Goal: Transaction & Acquisition: Obtain resource

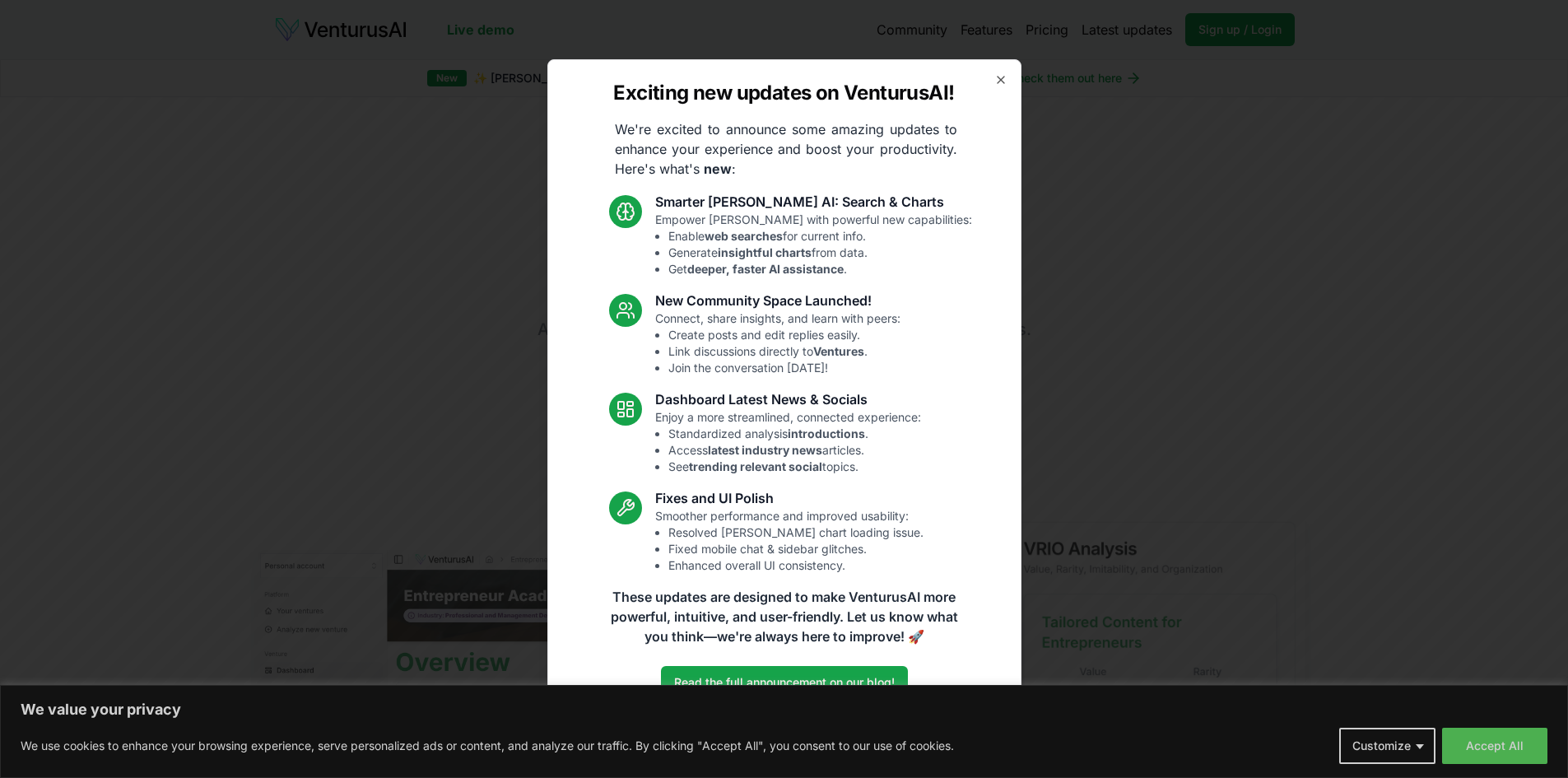
drag, startPoint x: 1492, startPoint y: 739, endPoint x: 1195, endPoint y: 688, distance: 301.3
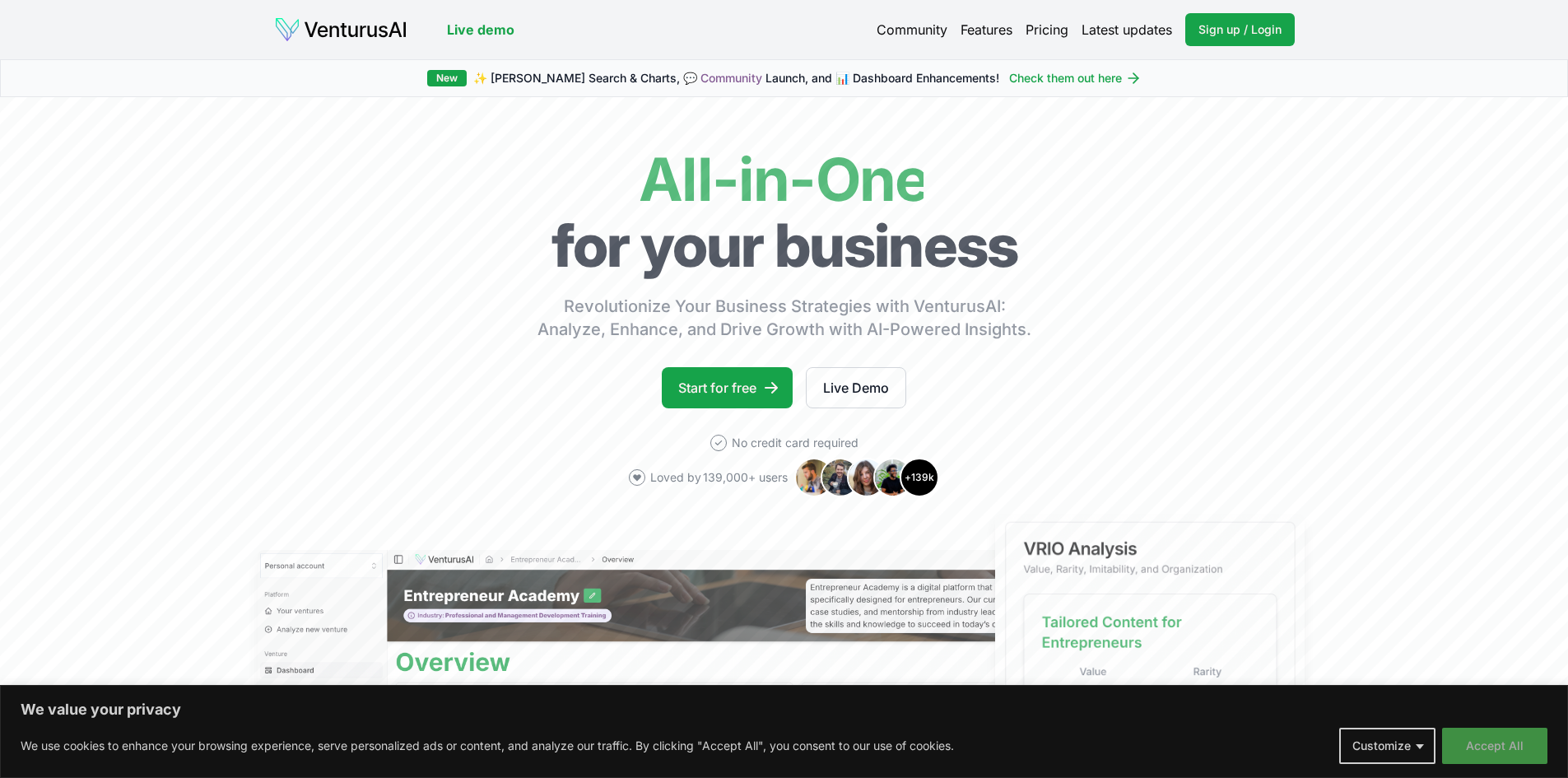
click at [1507, 746] on button "Accept All" at bounding box center [1495, 745] width 106 height 37
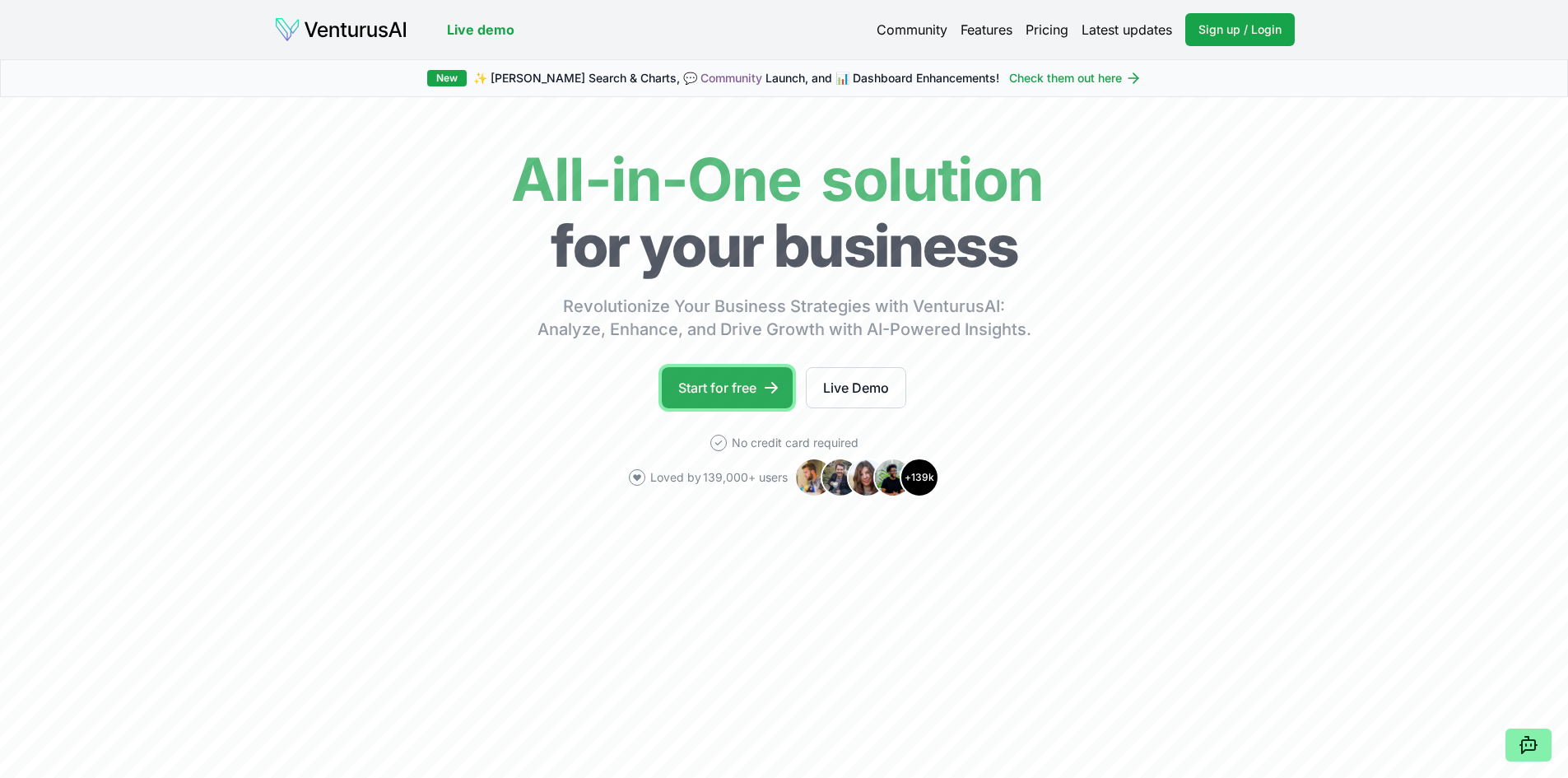
click at [727, 375] on link "Start for free" at bounding box center [727, 388] width 131 height 41
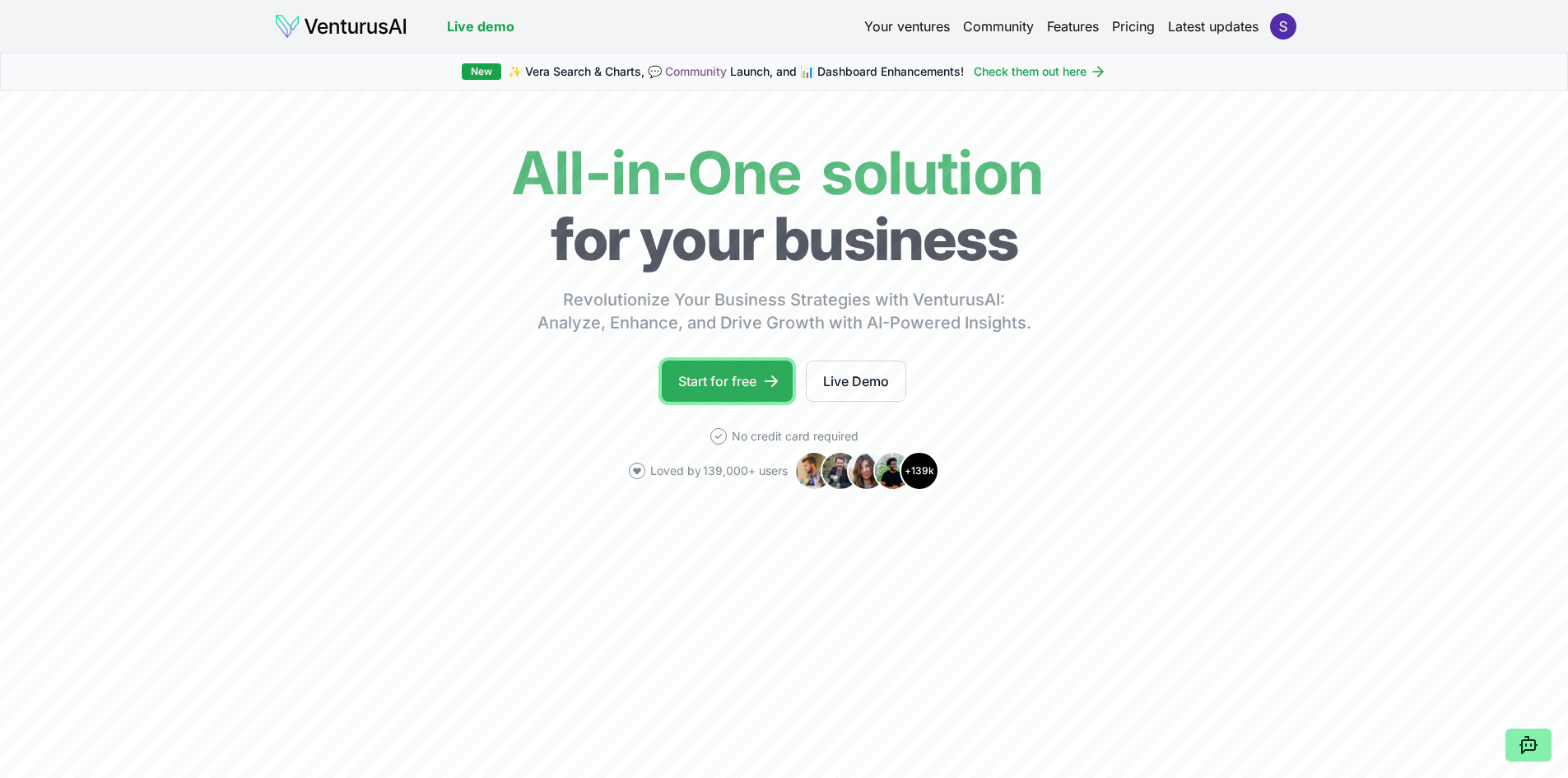
click at [699, 367] on link "Start for free" at bounding box center [727, 381] width 131 height 41
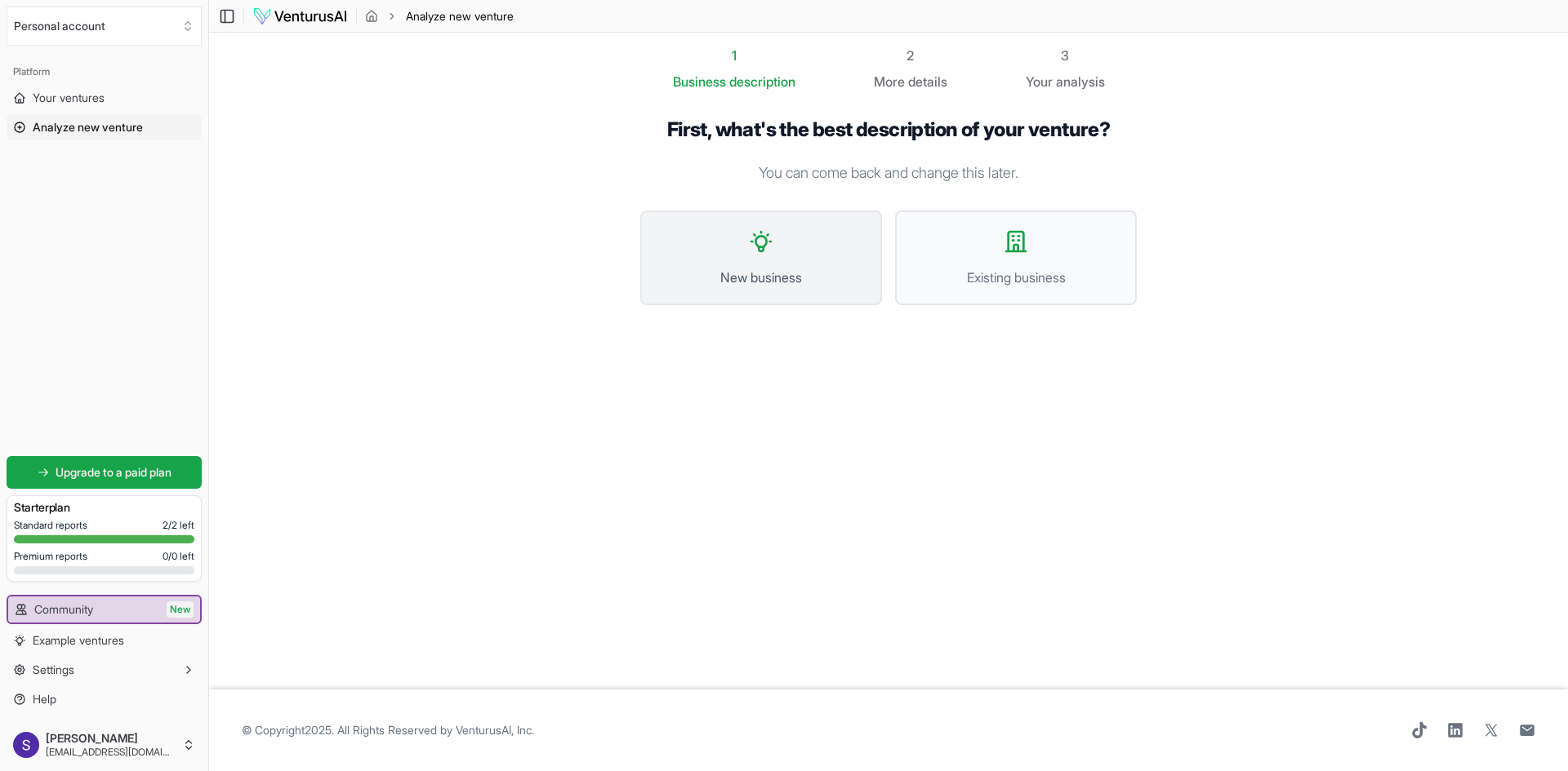
click at [727, 259] on button "New business" at bounding box center [761, 257] width 242 height 95
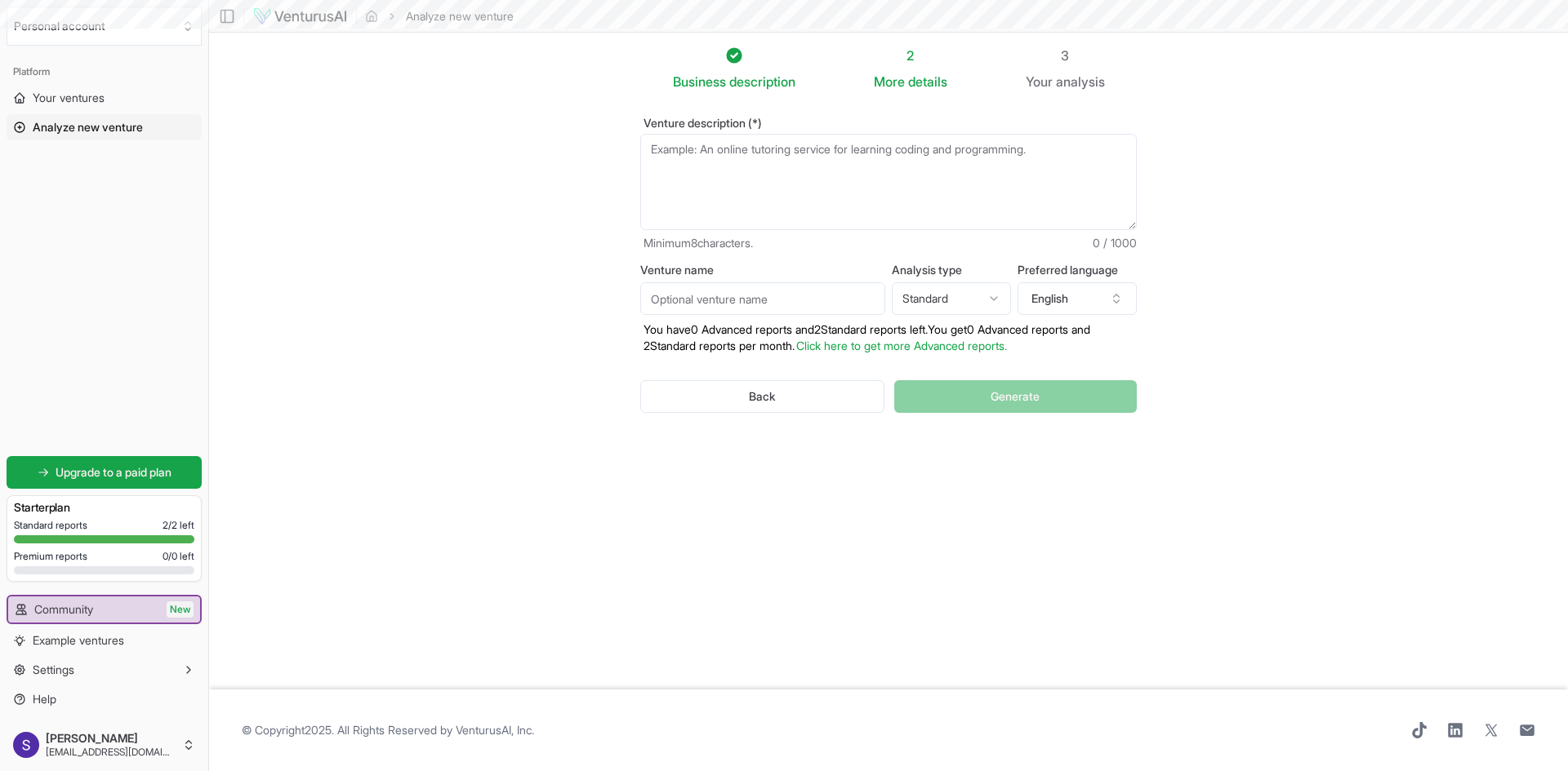
click at [745, 142] on textarea "Venture description (*)" at bounding box center [888, 182] width 496 height 96
paste textarea "I want to start having my second business about making websites for clients i w…"
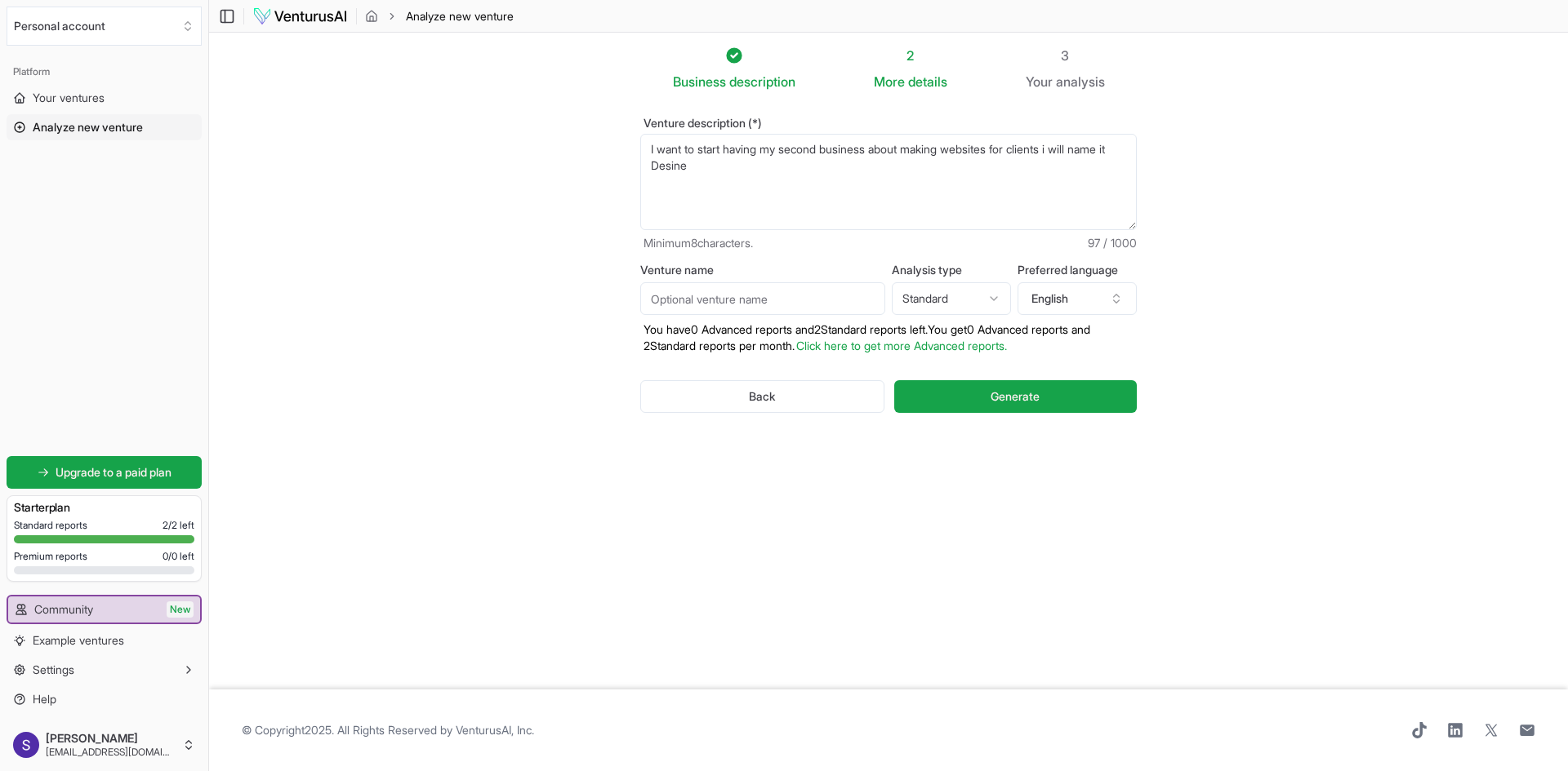
type textarea "I want to start having my second business about making websites for clients i w…"
click at [759, 290] on input "Venture name" at bounding box center [762, 298] width 245 height 32
type input "Desine"
click at [943, 292] on html "We value your privacy We use cookies to enhance your browsing experience, serve…" at bounding box center [784, 386] width 1568 height 771
select select "advanced"
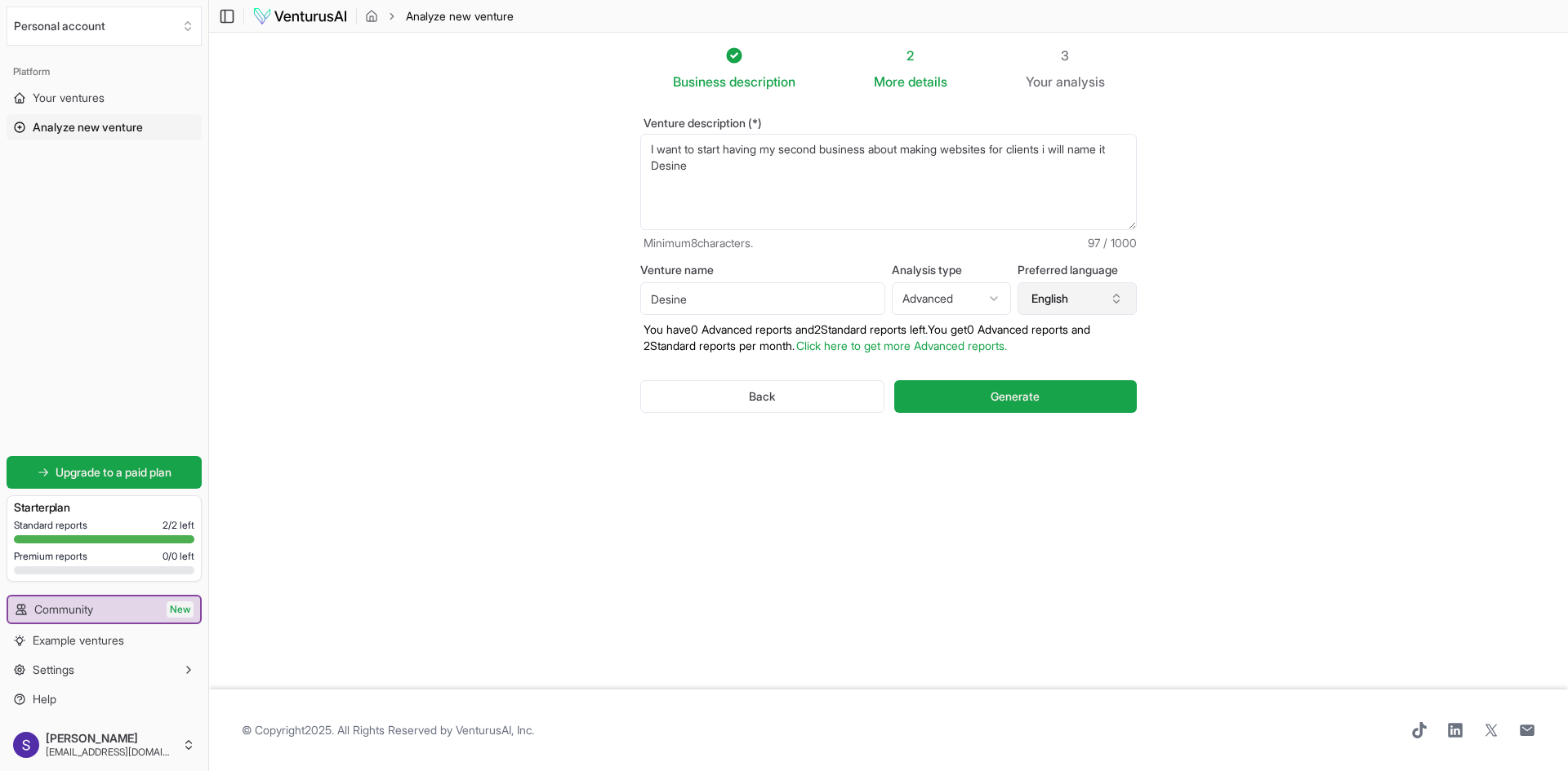
click at [1066, 308] on button "English" at bounding box center [1077, 298] width 119 height 32
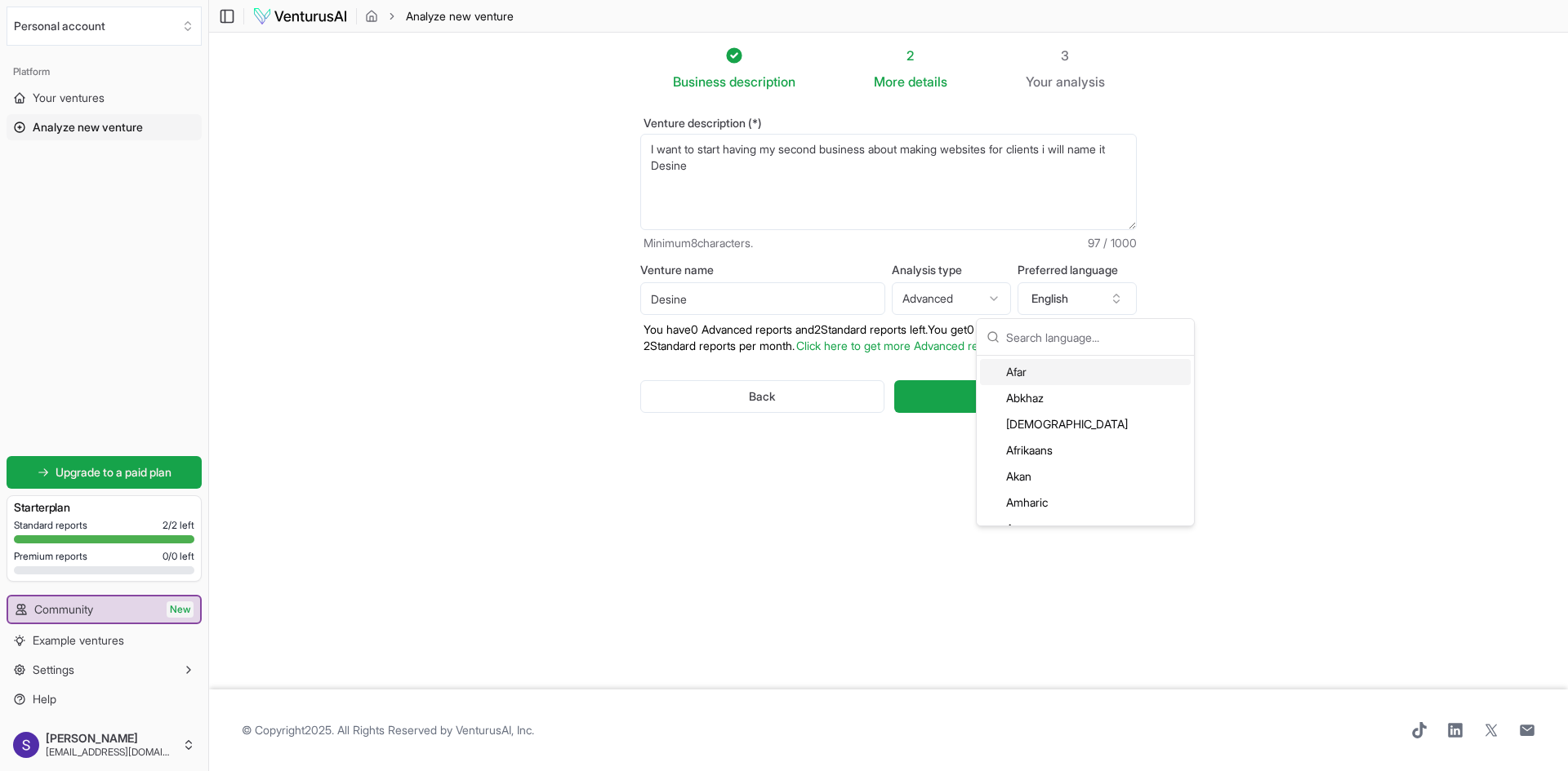
click at [1228, 332] on section "Business description 2 More details 3 Your analysis Venture description (*) I w…" at bounding box center [889, 361] width 1359 height 658
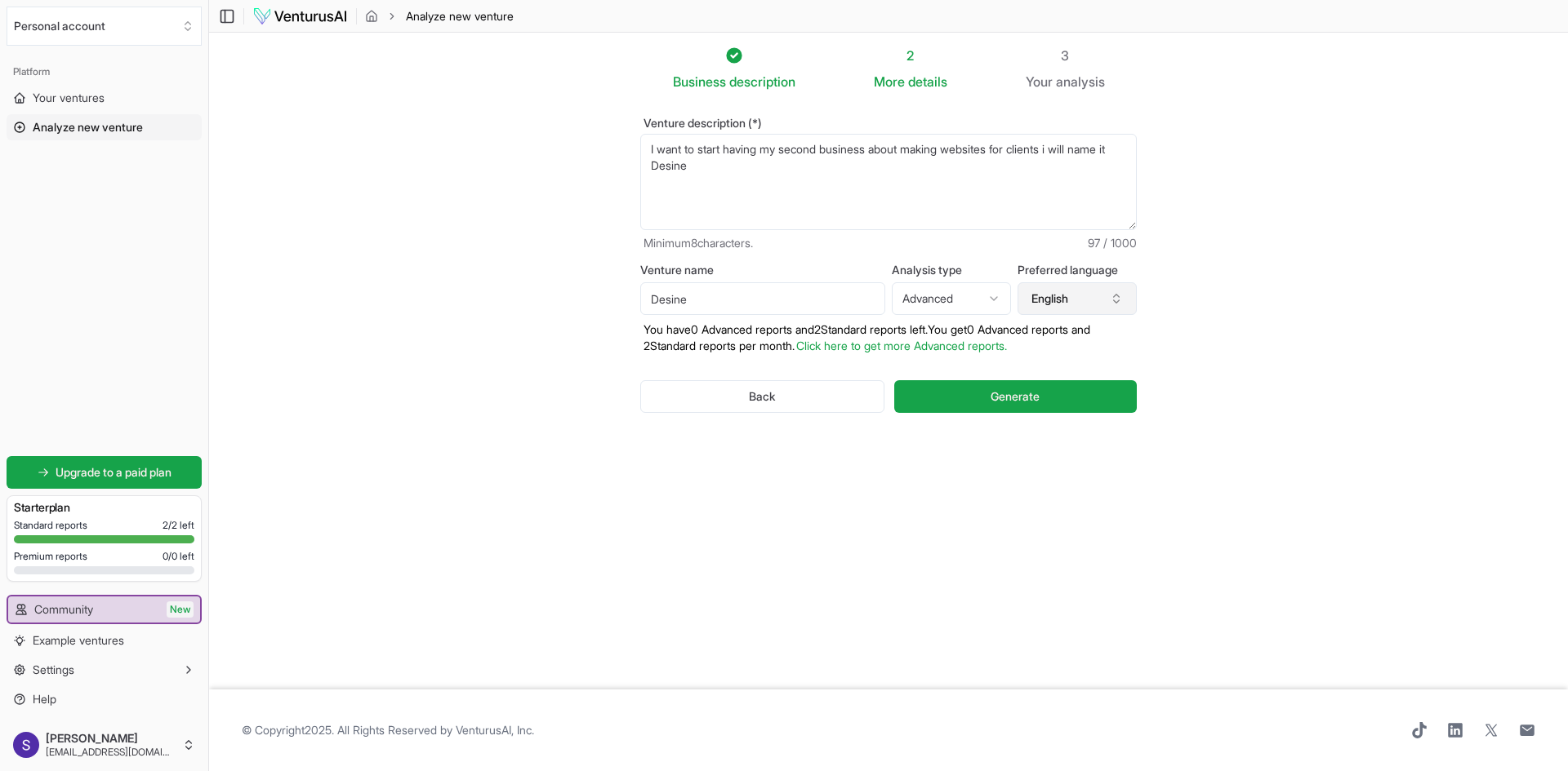
click at [1105, 305] on button "English" at bounding box center [1077, 298] width 119 height 32
type input "slova"
click at [1049, 384] on div "Slovak" at bounding box center [1084, 372] width 210 height 26
click at [1028, 396] on span "Generate" at bounding box center [1015, 396] width 49 height 17
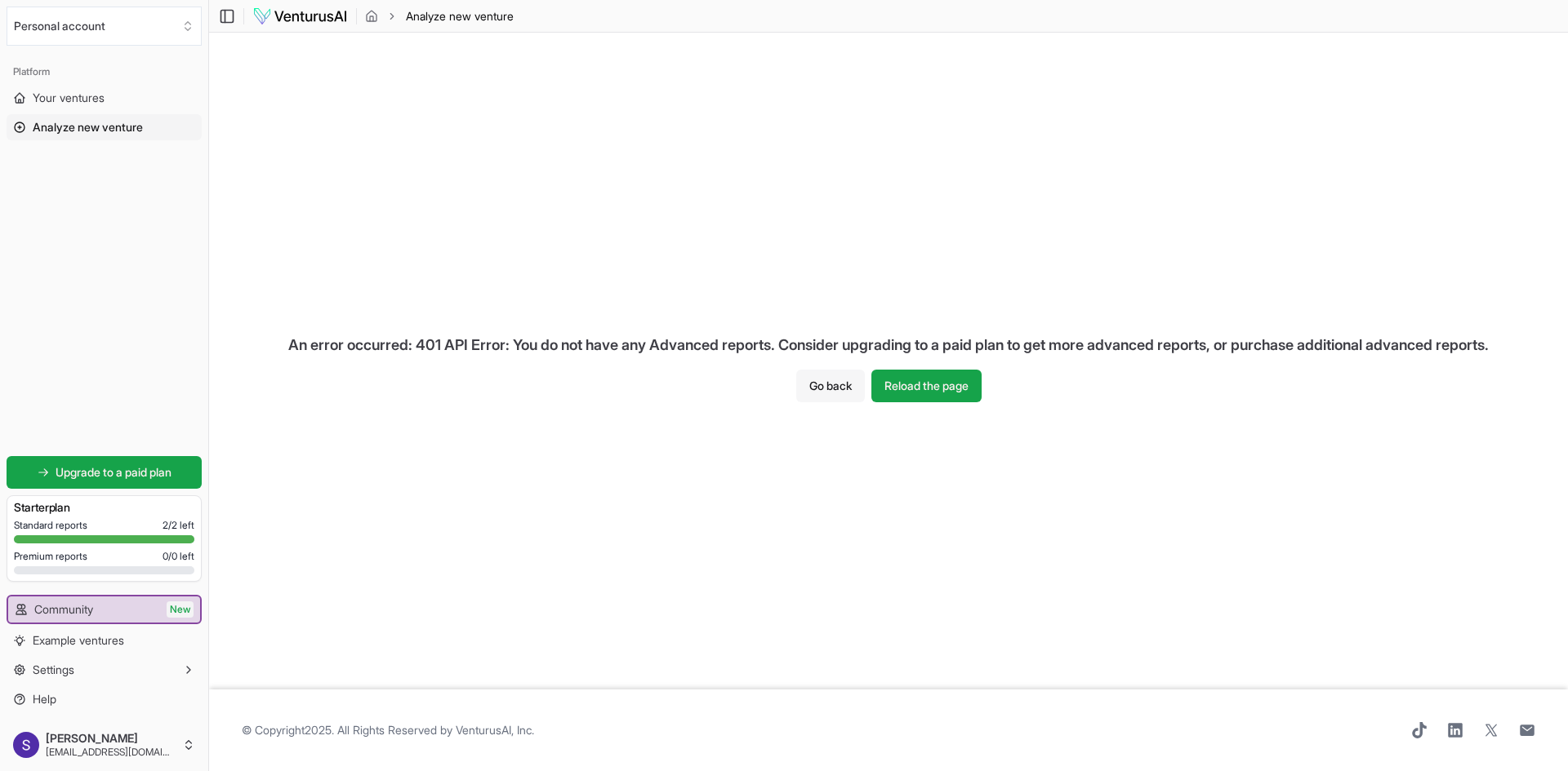
click at [830, 386] on button "Go back" at bounding box center [830, 386] width 69 height 32
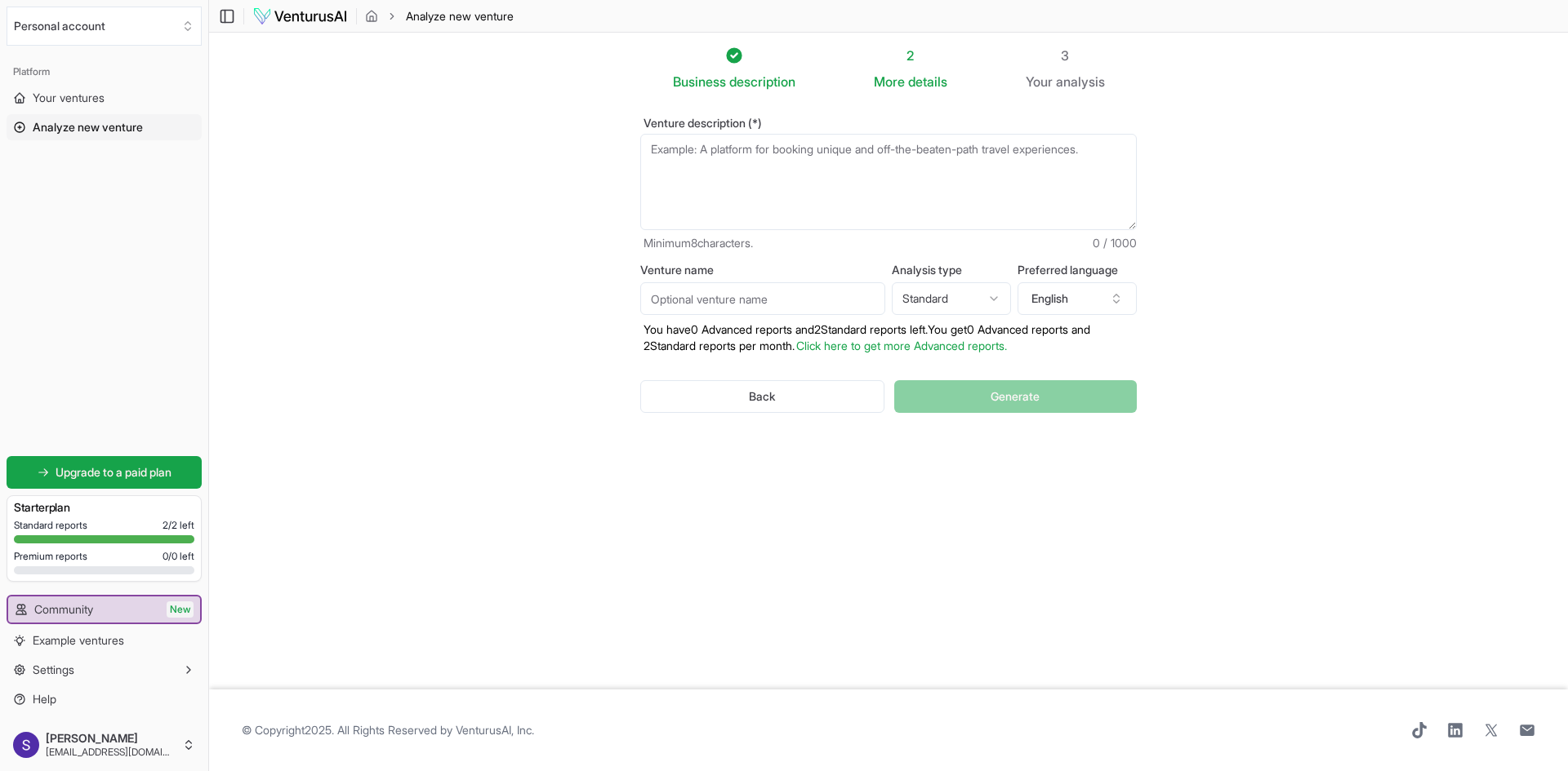
click at [945, 295] on html "We value your privacy We use cookies to enhance your browsing experience, serve…" at bounding box center [784, 386] width 1568 height 771
click at [1088, 282] on div "Preferred language English" at bounding box center [1077, 290] width 119 height 51
click at [1125, 307] on button "English" at bounding box center [1077, 298] width 119 height 32
type input "slova"
click at [1053, 381] on div "Slovak" at bounding box center [1084, 372] width 210 height 26
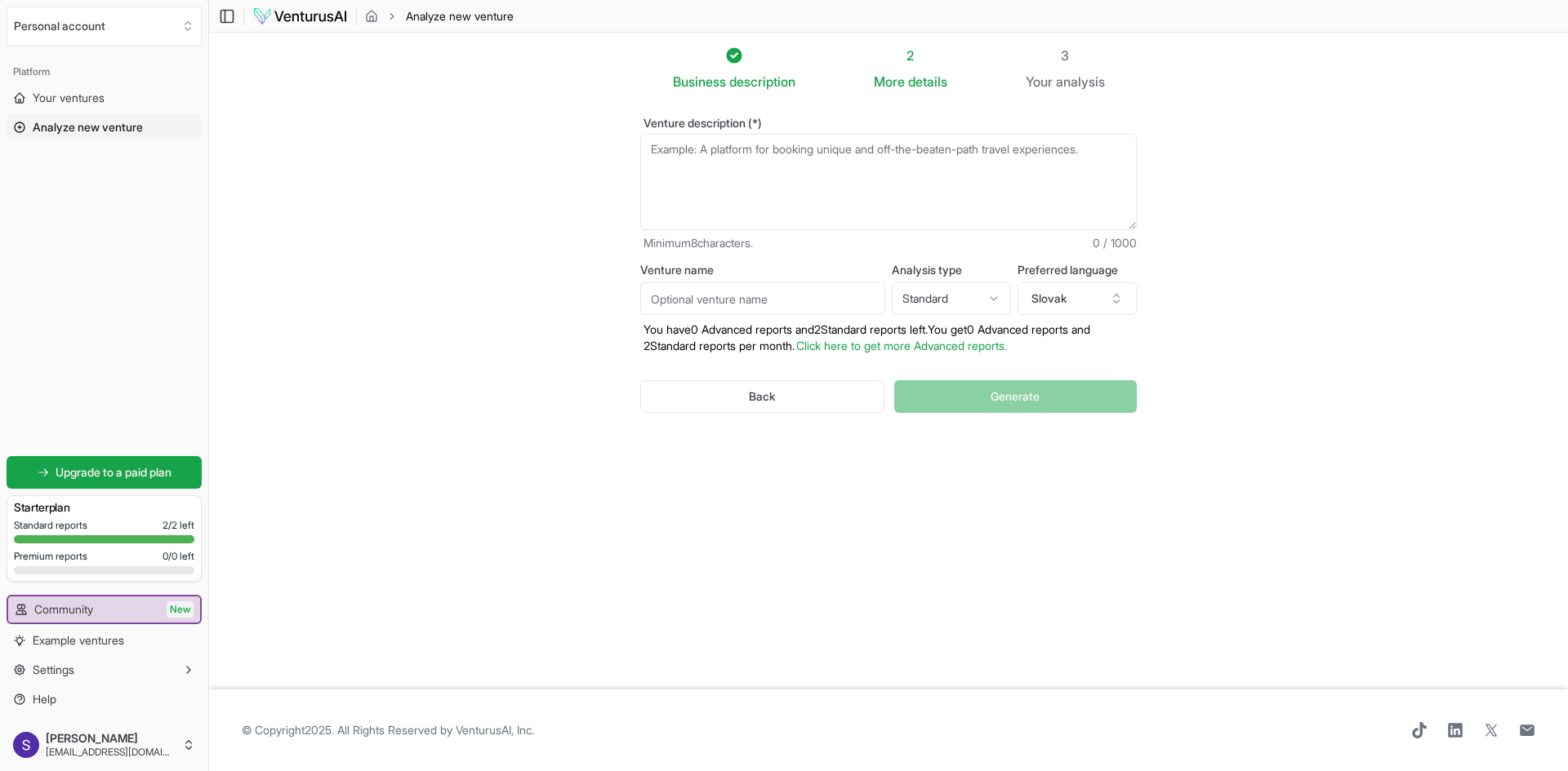
click at [758, 288] on input "Venture name" at bounding box center [762, 298] width 245 height 32
type input "Desine"
click at [792, 193] on textarea "Venture description (*)" at bounding box center [888, 182] width 496 height 96
paste textarea "I want to start having my second business about making websites for clients i w…"
type textarea "I want to start having my second business about making websites for clients i w…"
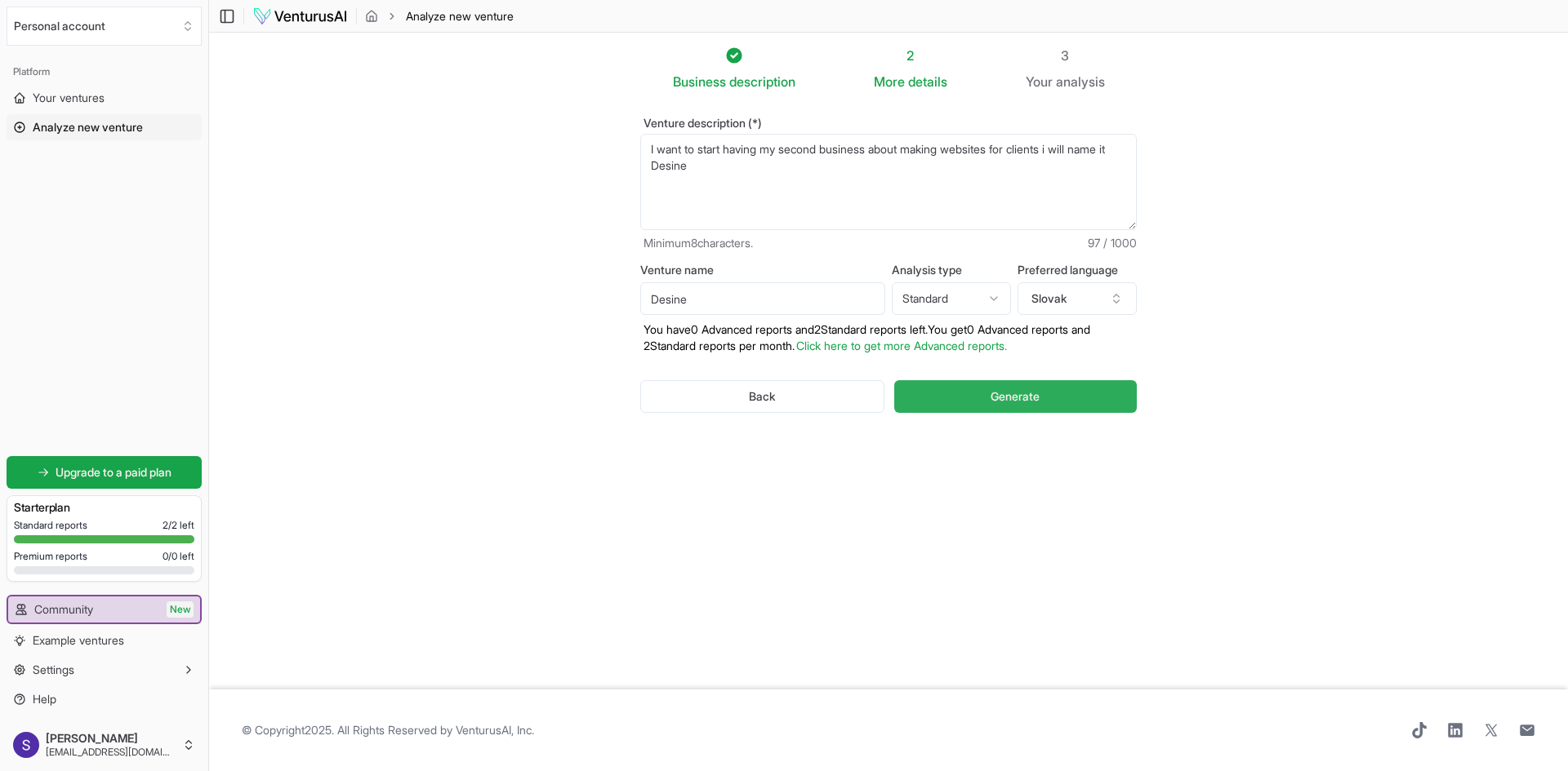
click at [1043, 398] on button "Generate" at bounding box center [1015, 396] width 243 height 32
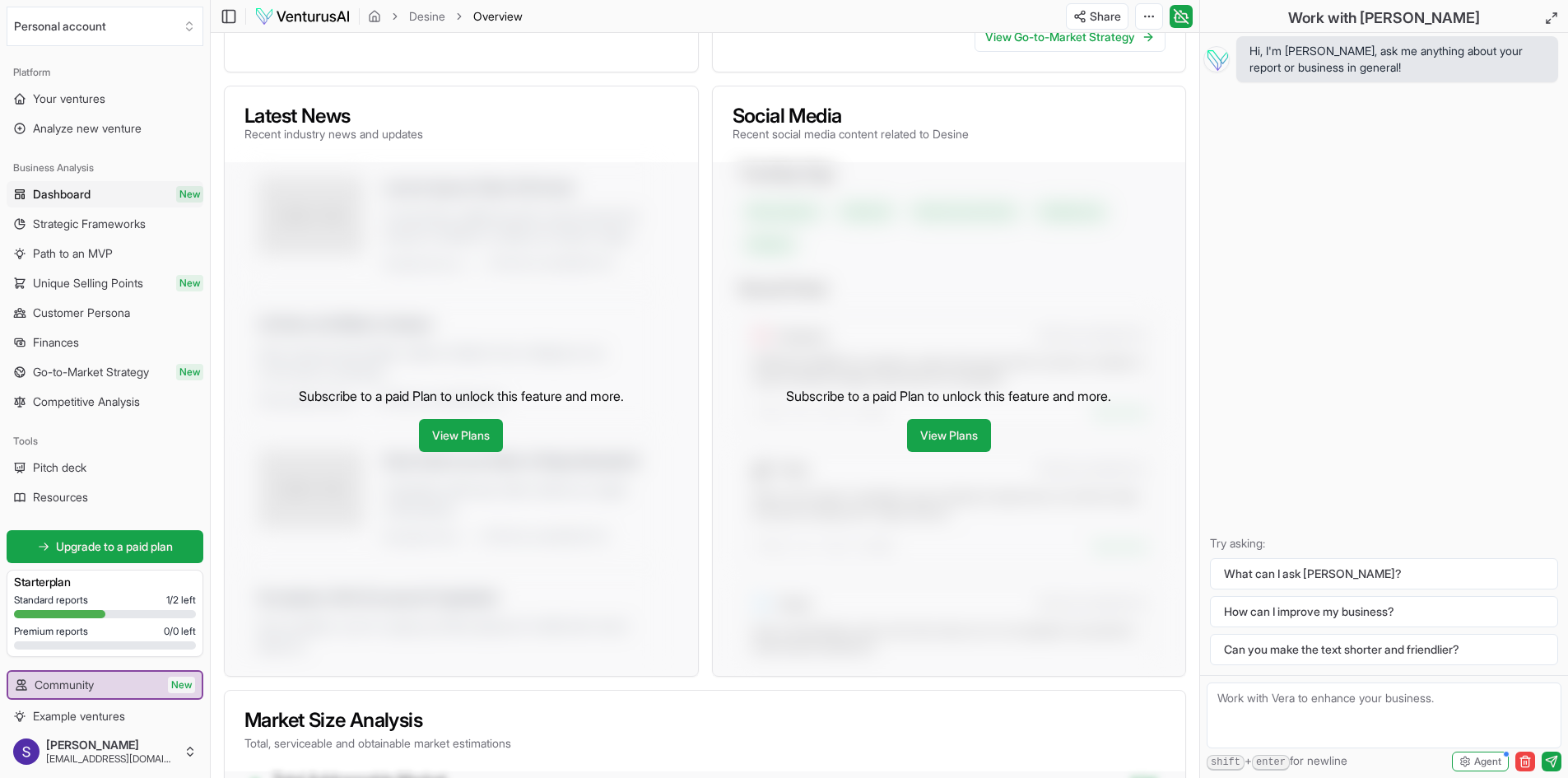
scroll to position [1070, 0]
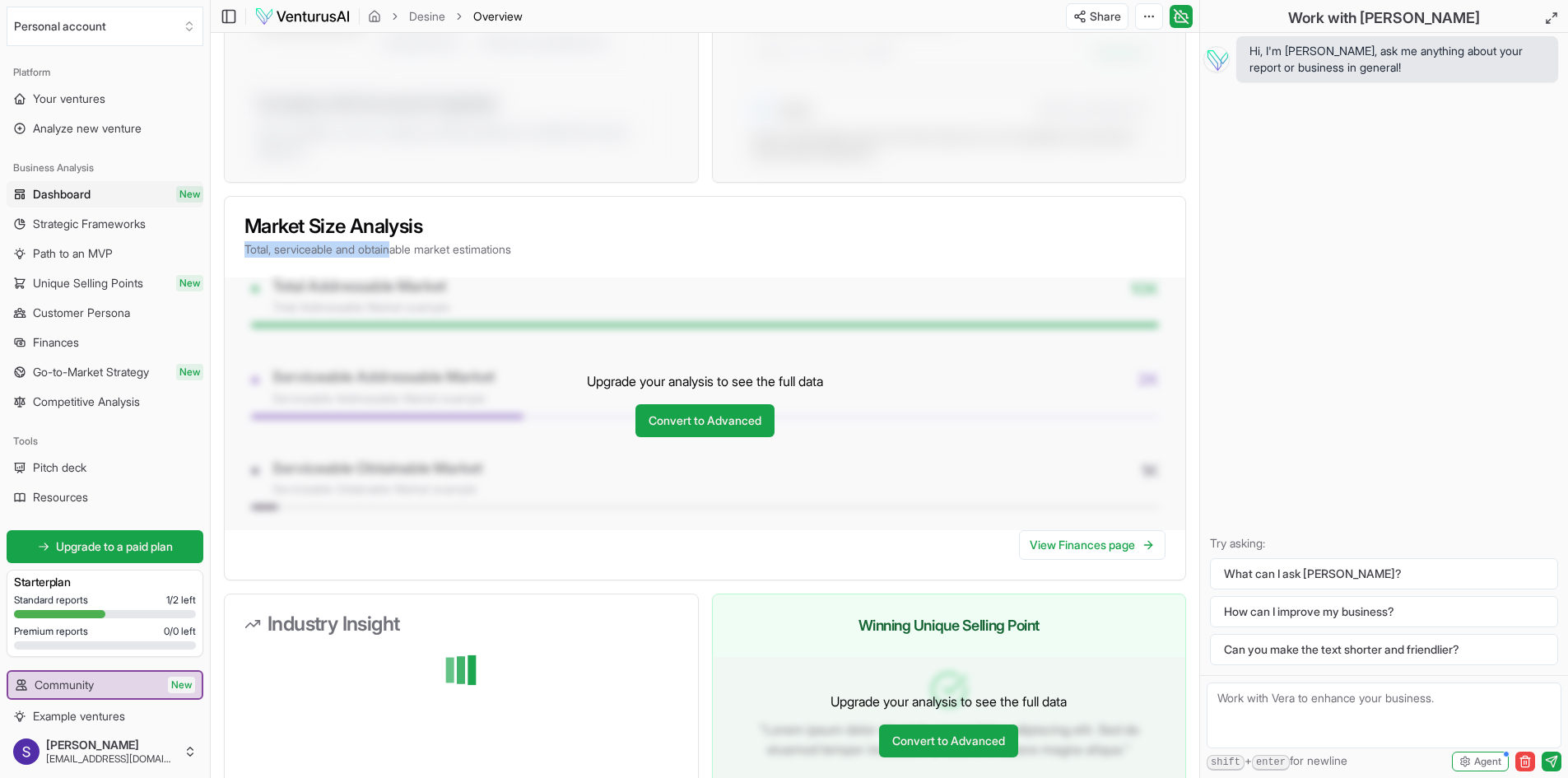
drag, startPoint x: 399, startPoint y: 266, endPoint x: 515, endPoint y: 225, distance: 123.0
click at [515, 225] on div "Market Size Analysis Total, serviceable and obtainable market estimations" at bounding box center [706, 237] width 961 height 81
click at [515, 225] on h3 "Market Size Analysis" at bounding box center [705, 226] width 921 height 20
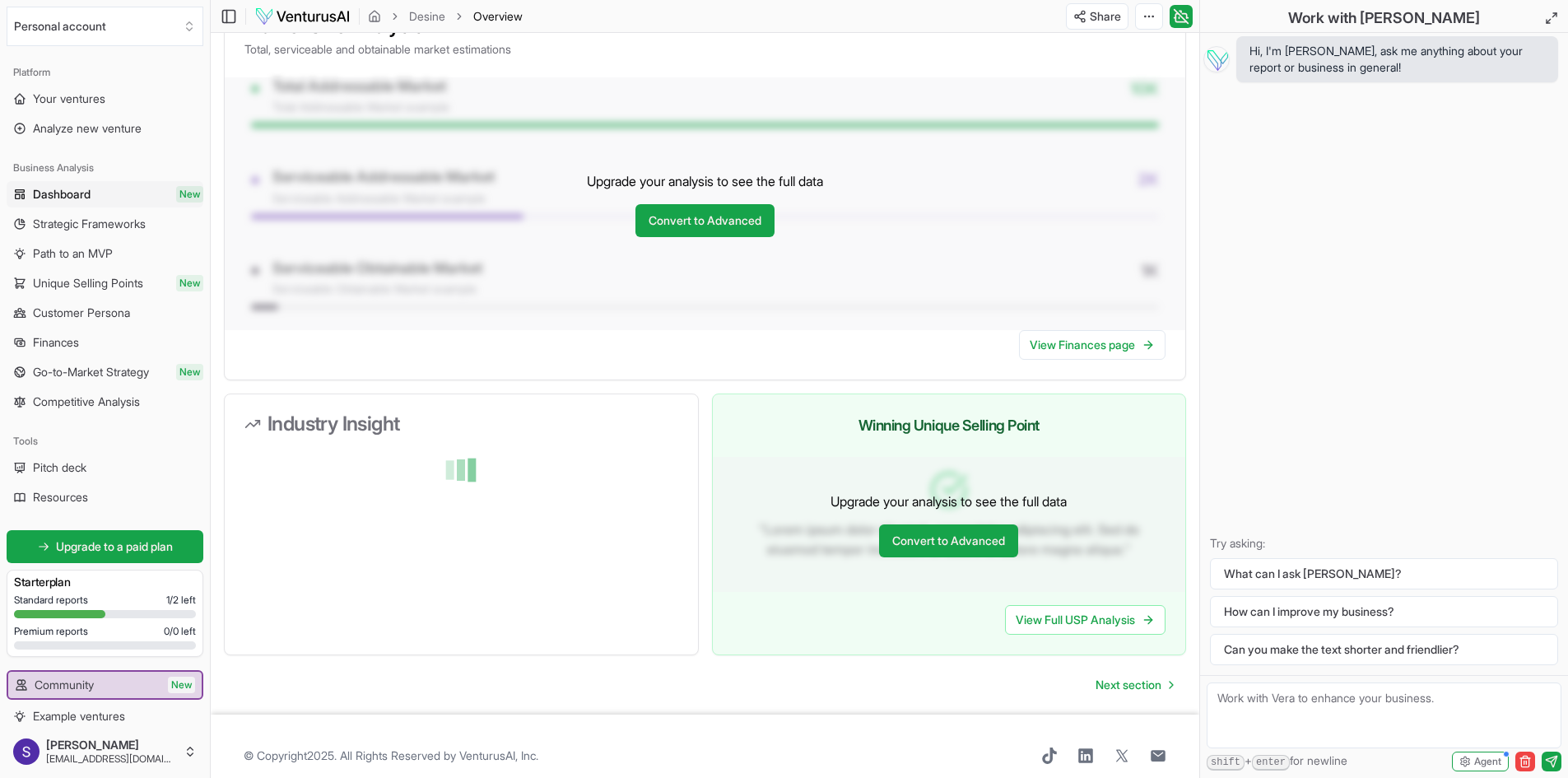
scroll to position [1289, 0]
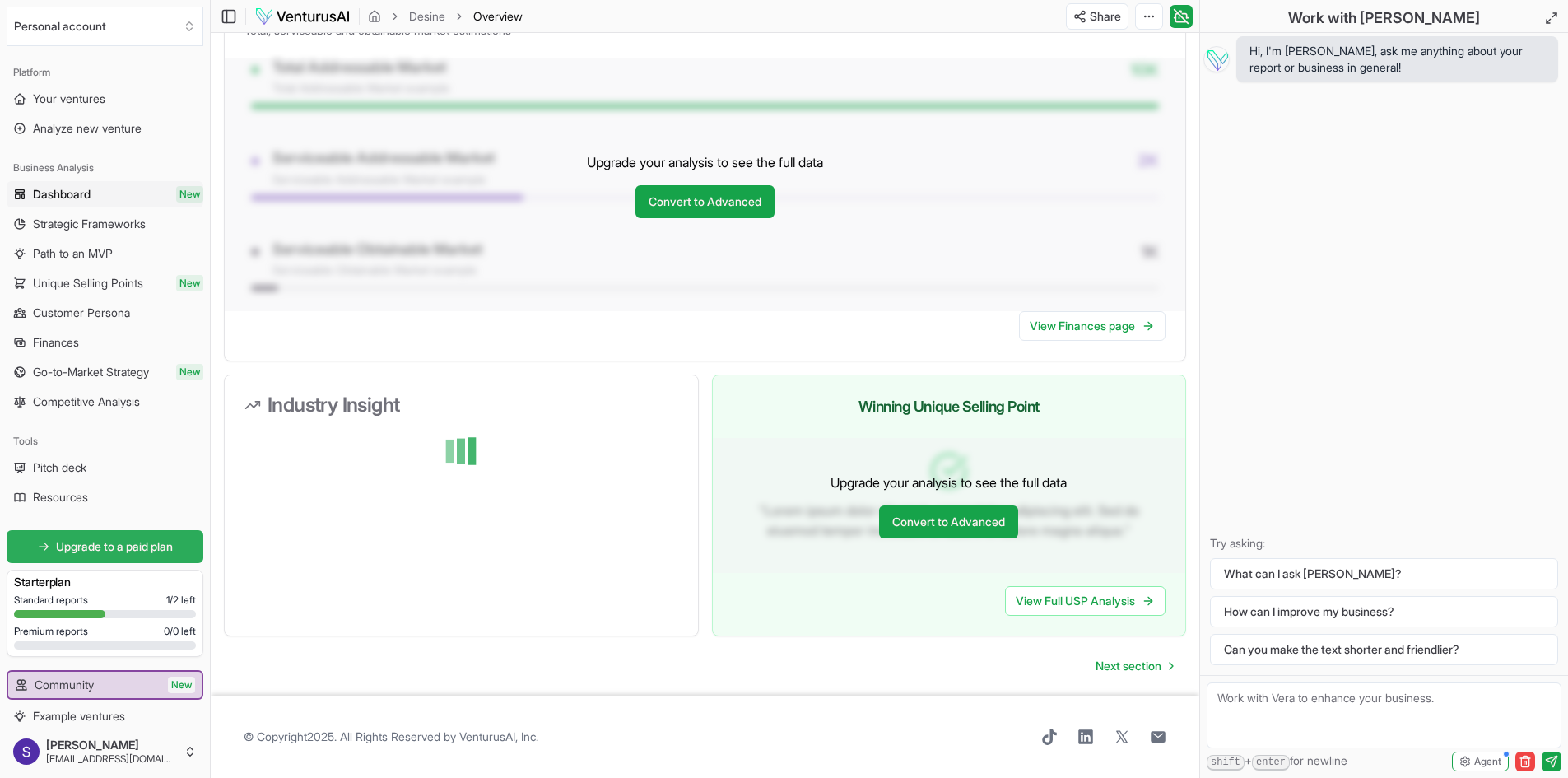
click at [160, 545] on span "Upgrade to a paid plan" at bounding box center [114, 547] width 116 height 17
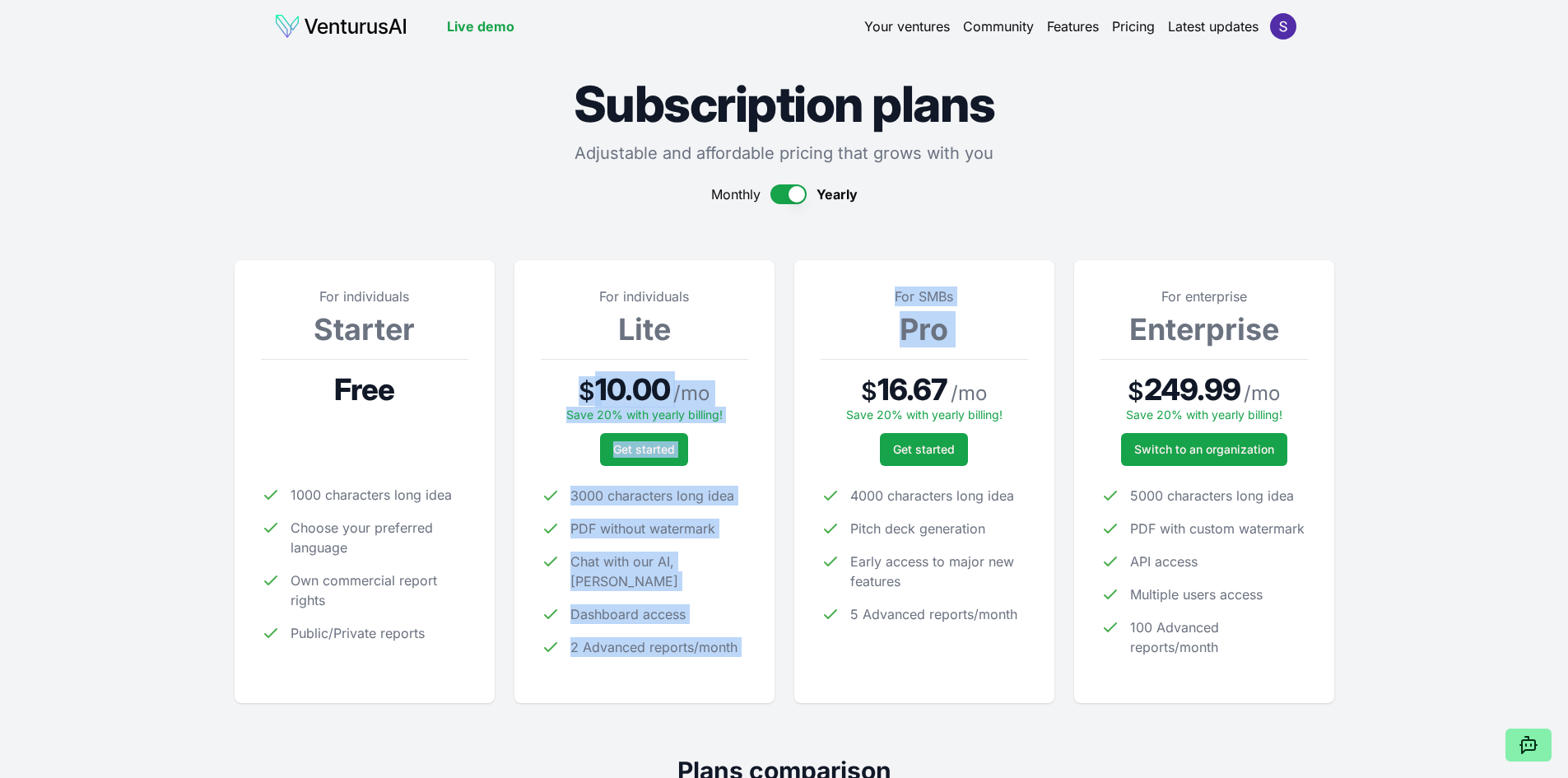
drag, startPoint x: 578, startPoint y: 387, endPoint x: 787, endPoint y: 400, distance: 209.4
click at [787, 400] on section "For individuals Starter Free 1000 characters long idea Choose your preferred la…" at bounding box center [784, 467] width 1100 height 473
click at [767, 398] on div "For individuals Lite $ 10.00 / mo Save 20% with yearly billing! Get started 300…" at bounding box center [644, 482] width 261 height 443
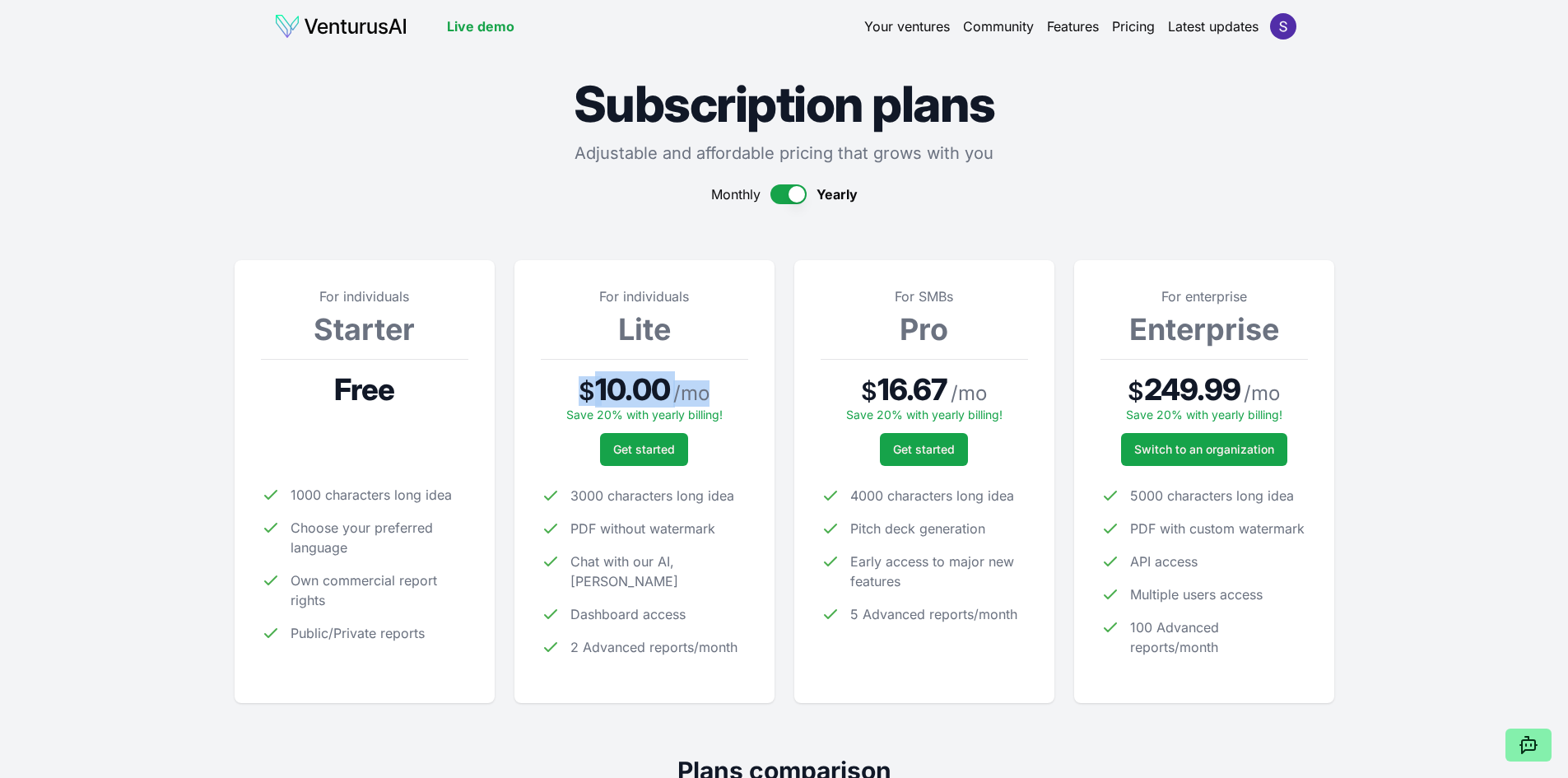
drag, startPoint x: 567, startPoint y: 389, endPoint x: 709, endPoint y: 388, distance: 142.0
click at [709, 388] on div "$ 10.00 / mo" at bounding box center [644, 390] width 207 height 34
drag, startPoint x: 709, startPoint y: 388, endPoint x: 691, endPoint y: 394, distance: 19.0
click at [709, 385] on div "$ 10.00 / mo" at bounding box center [644, 390] width 207 height 34
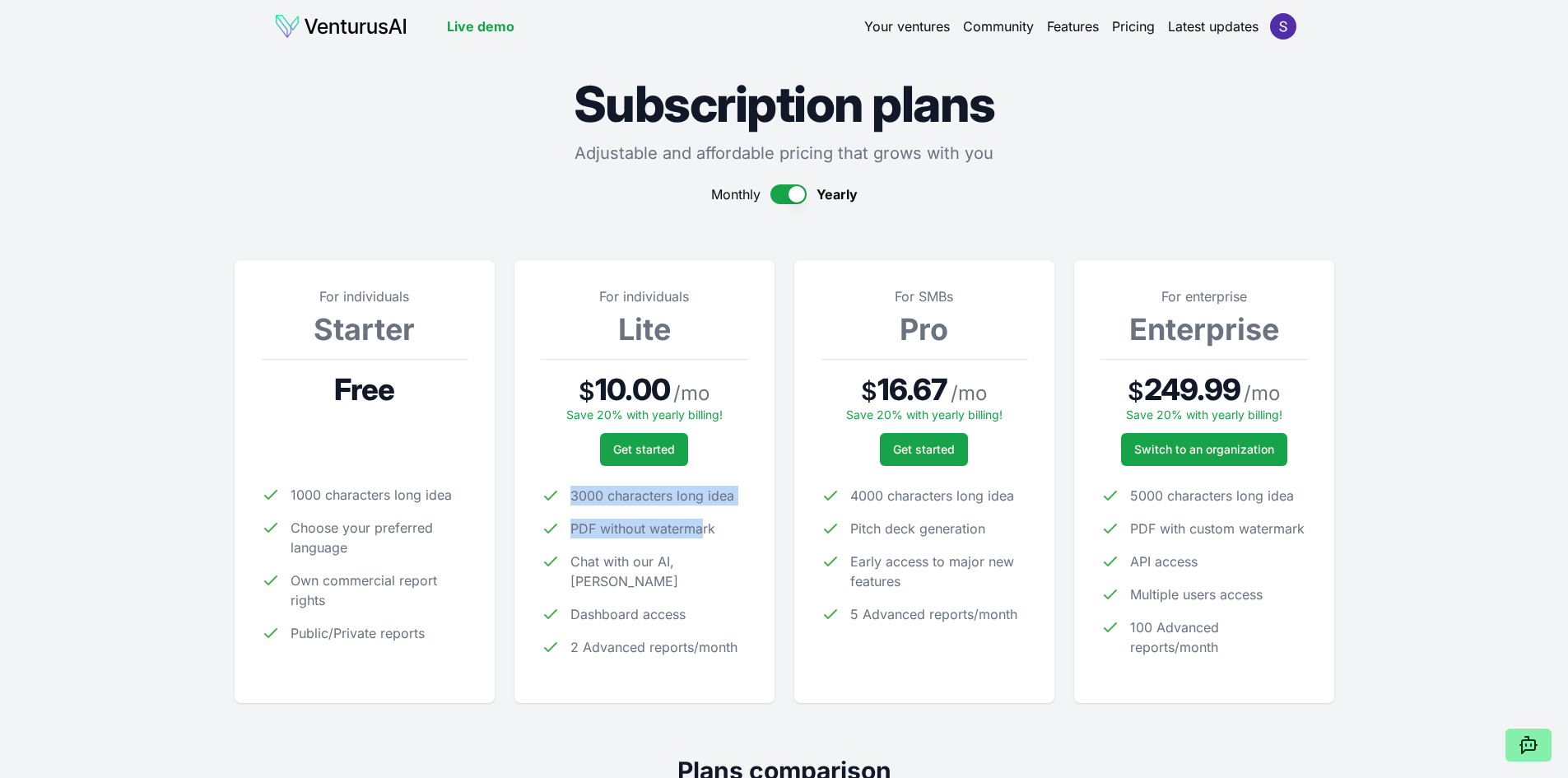
drag, startPoint x: 561, startPoint y: 500, endPoint x: 704, endPoint y: 506, distance: 143.1
click at [704, 506] on ul "3000 characters long idea PDF without watermark Chat with our AI, [PERSON_NAME]…" at bounding box center [644, 572] width 207 height 172
drag, startPoint x: 646, startPoint y: 495, endPoint x: 693, endPoint y: 498, distance: 47.1
click at [693, 498] on span "3000 characters long idea" at bounding box center [652, 496] width 164 height 20
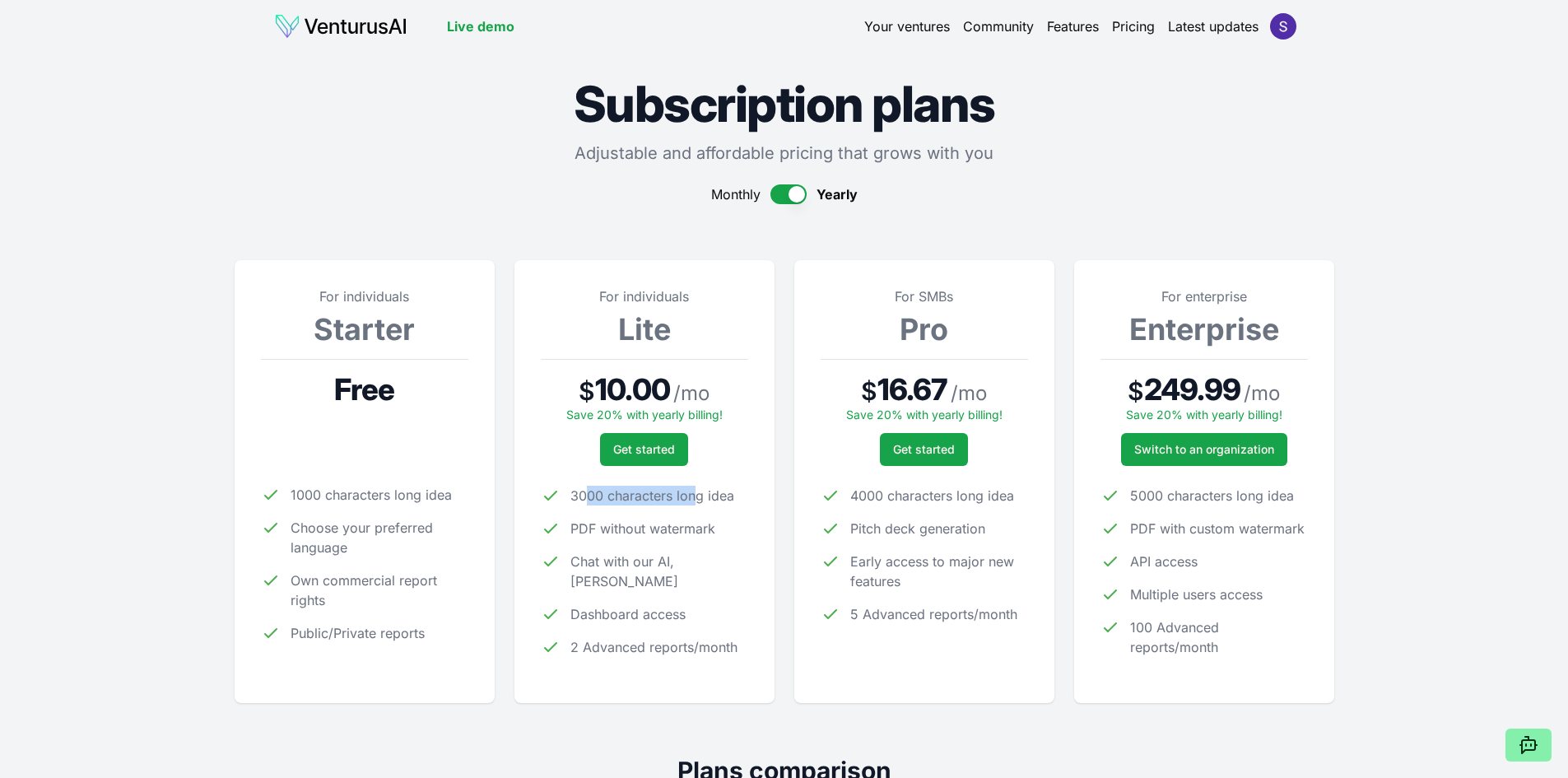
click at [693, 498] on span "3000 characters long idea" at bounding box center [652, 496] width 164 height 20
drag, startPoint x: 875, startPoint y: 509, endPoint x: 994, endPoint y: 509, distance: 119.0
click at [993, 509] on ul "4000 characters long idea Pitch deck generation Early access to major new featu…" at bounding box center [925, 555] width 207 height 138
click at [913, 520] on span "Pitch deck generation" at bounding box center [918, 529] width 135 height 20
drag, startPoint x: 880, startPoint y: 487, endPoint x: 927, endPoint y: 495, distance: 47.7
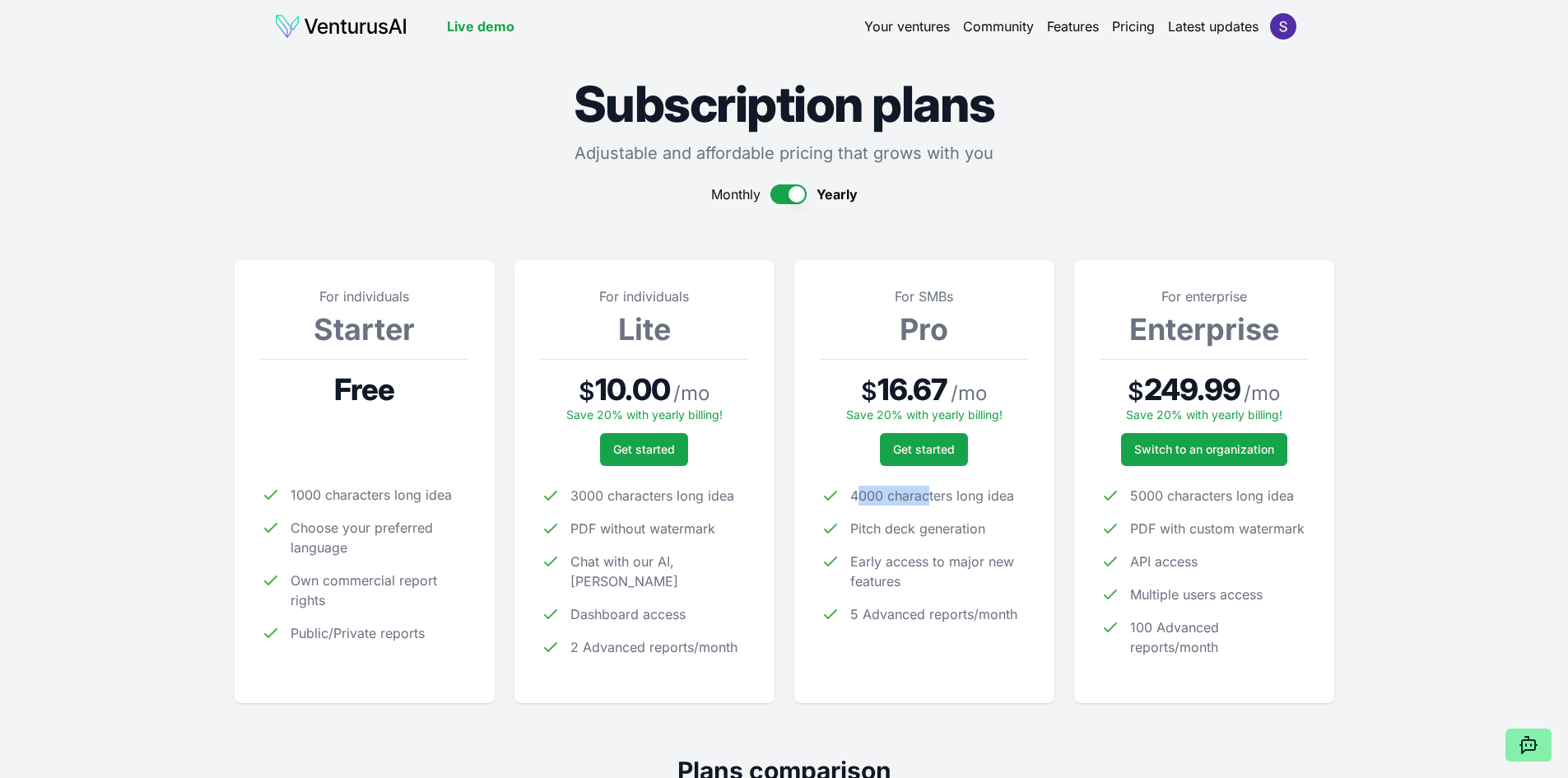
click at [928, 490] on span "4000 characters long idea" at bounding box center [933, 496] width 164 height 20
click at [921, 542] on ul "4000 characters long idea Pitch deck generation Early access to major new featu…" at bounding box center [925, 555] width 207 height 138
drag, startPoint x: 629, startPoint y: 523, endPoint x: 685, endPoint y: 522, distance: 56.0
click at [676, 522] on span "PDF without watermark" at bounding box center [642, 529] width 145 height 20
drag, startPoint x: 679, startPoint y: 574, endPoint x: 806, endPoint y: 576, distance: 127.0
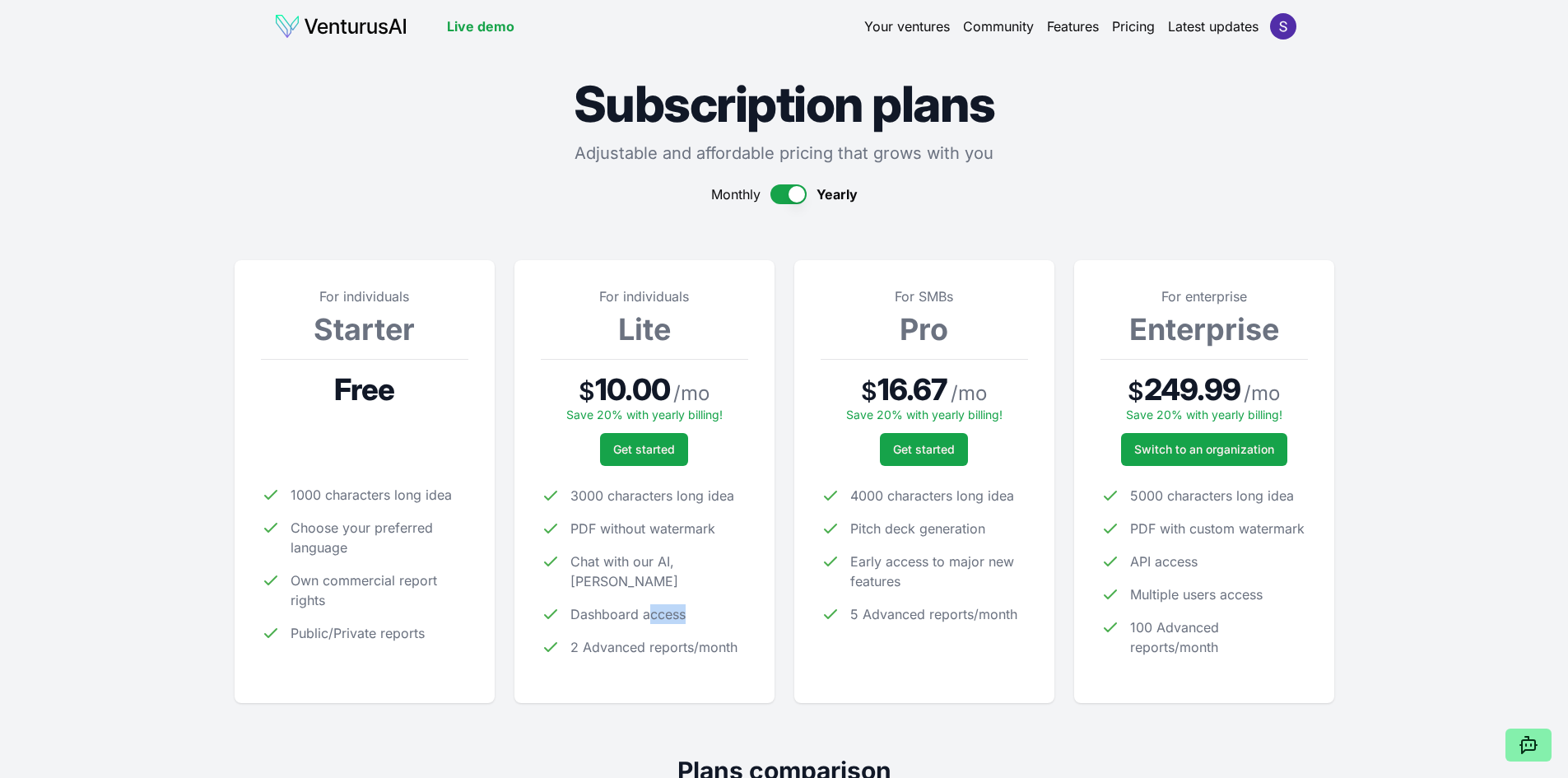
click at [749, 576] on div "For individuals Lite $ 10.00 / mo Save 20% with yearly billing! Get started 300…" at bounding box center [644, 482] width 261 height 443
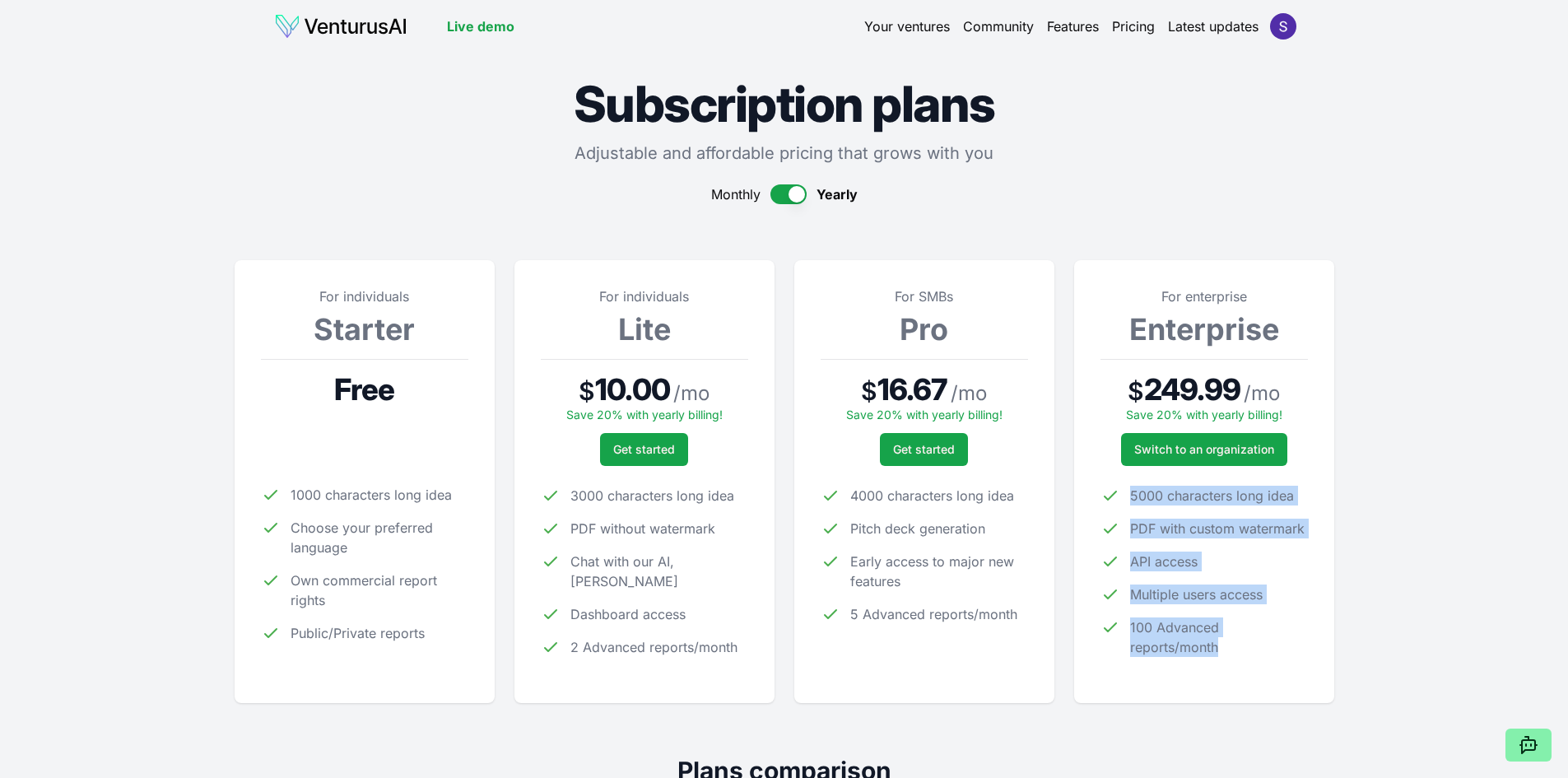
drag, startPoint x: 1132, startPoint y: 501, endPoint x: 1326, endPoint y: 663, distance: 252.7
click at [1326, 663] on div "For enterprise Enterprise $ 249.99 / mo Save 20% with yearly billing! Switch to…" at bounding box center [1205, 482] width 261 height 443
drag, startPoint x: 1117, startPoint y: 493, endPoint x: 1272, endPoint y: 678, distance: 241.4
click at [1272, 678] on div "For enterprise Enterprise $ 249.99 / mo Save 20% with yearly billing! Switch to…" at bounding box center [1205, 482] width 261 height 443
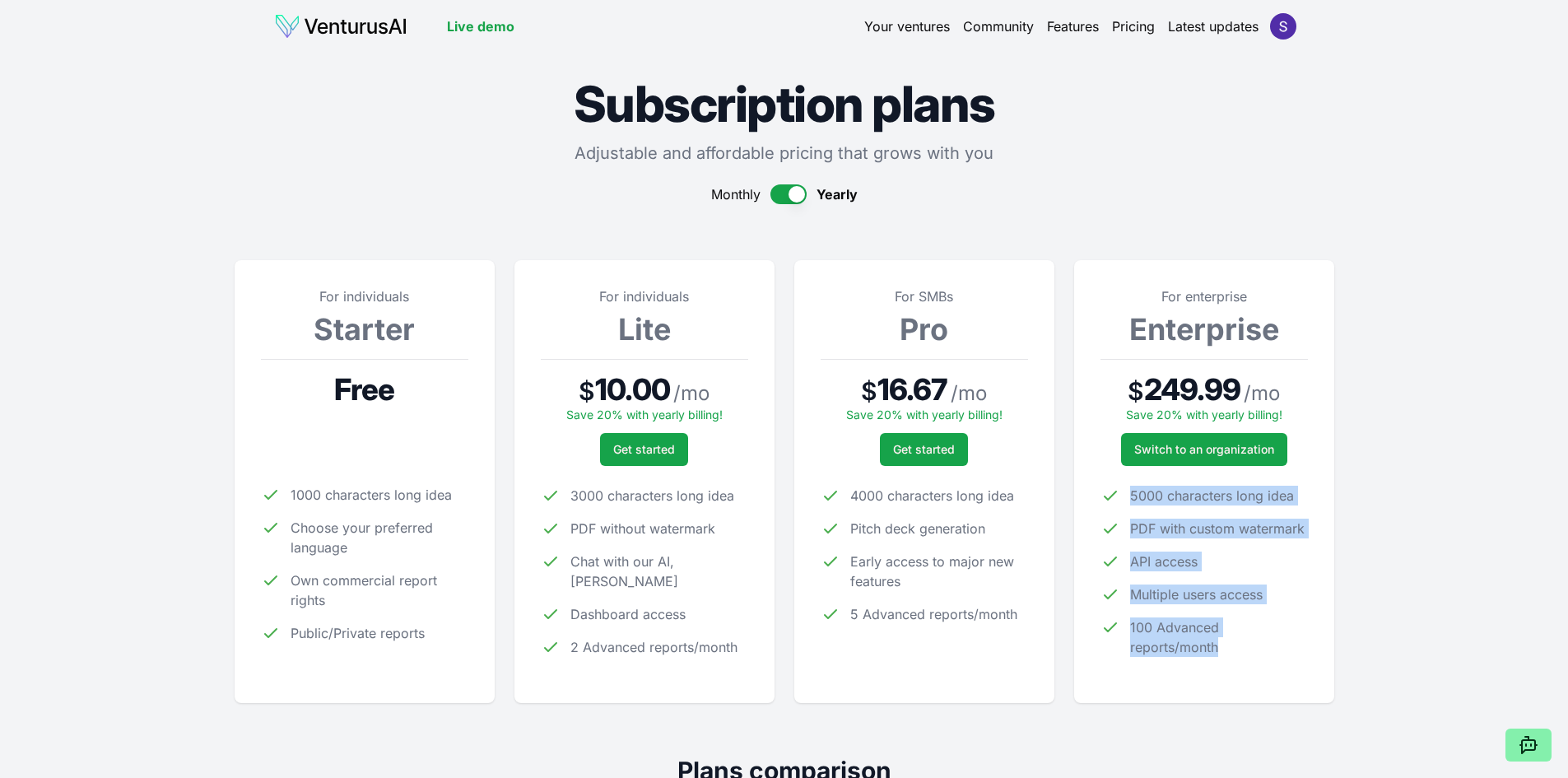
click at [1272, 678] on div "For enterprise Enterprise $ 249.99 / mo Save 20% with yearly billing! Switch to…" at bounding box center [1205, 482] width 261 height 443
drag, startPoint x: 1244, startPoint y: 651, endPoint x: 1121, endPoint y: 479, distance: 211.5
click at [1121, 479] on div "For enterprise Enterprise $ 249.99 / mo Save 20% with yearly billing! Switch to…" at bounding box center [1204, 481] width 207 height 390
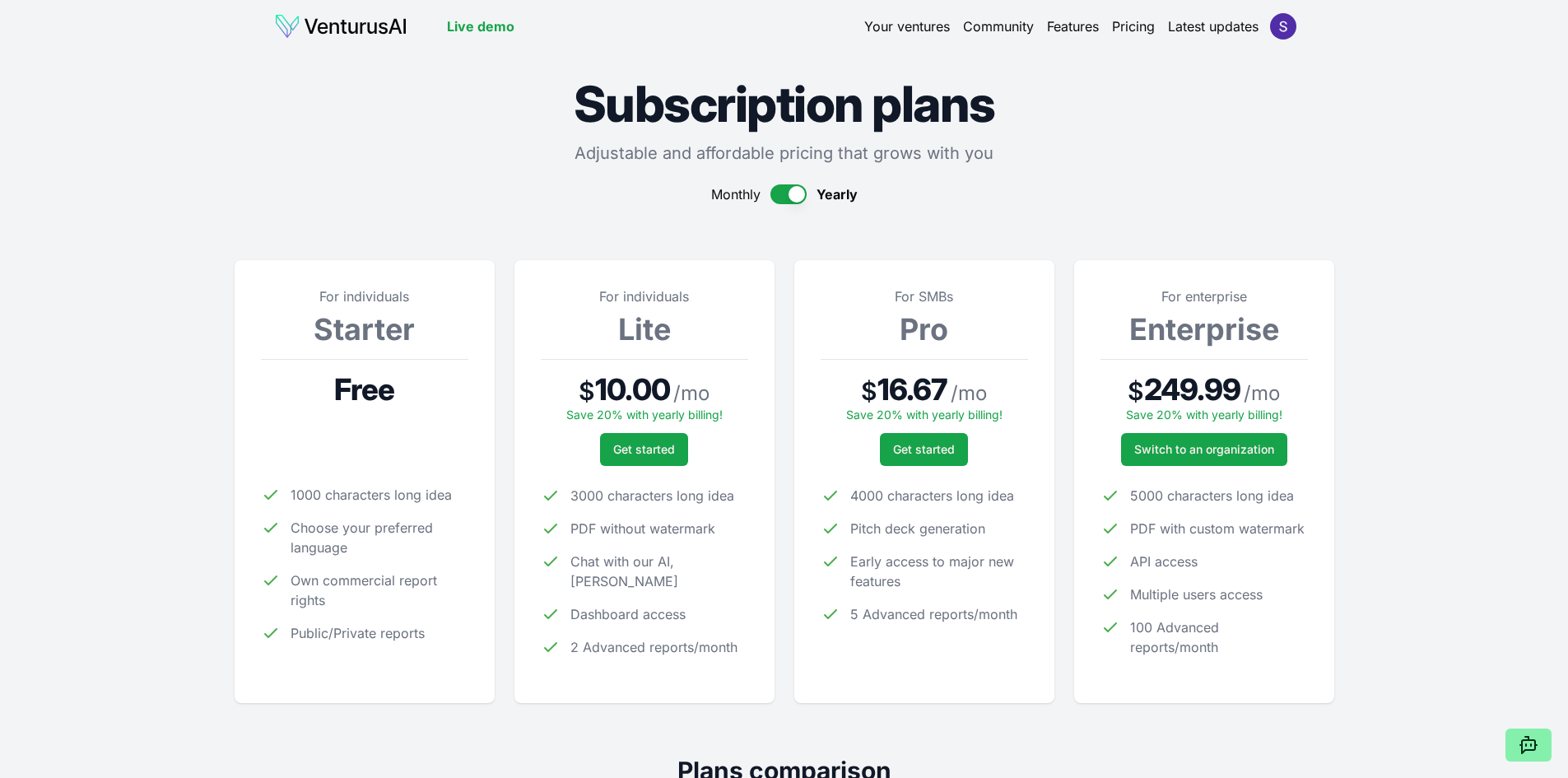
click at [1121, 479] on div "For enterprise Enterprise $ 249.99 / mo Save 20% with yearly billing! Switch to…" at bounding box center [1204, 481] width 207 height 390
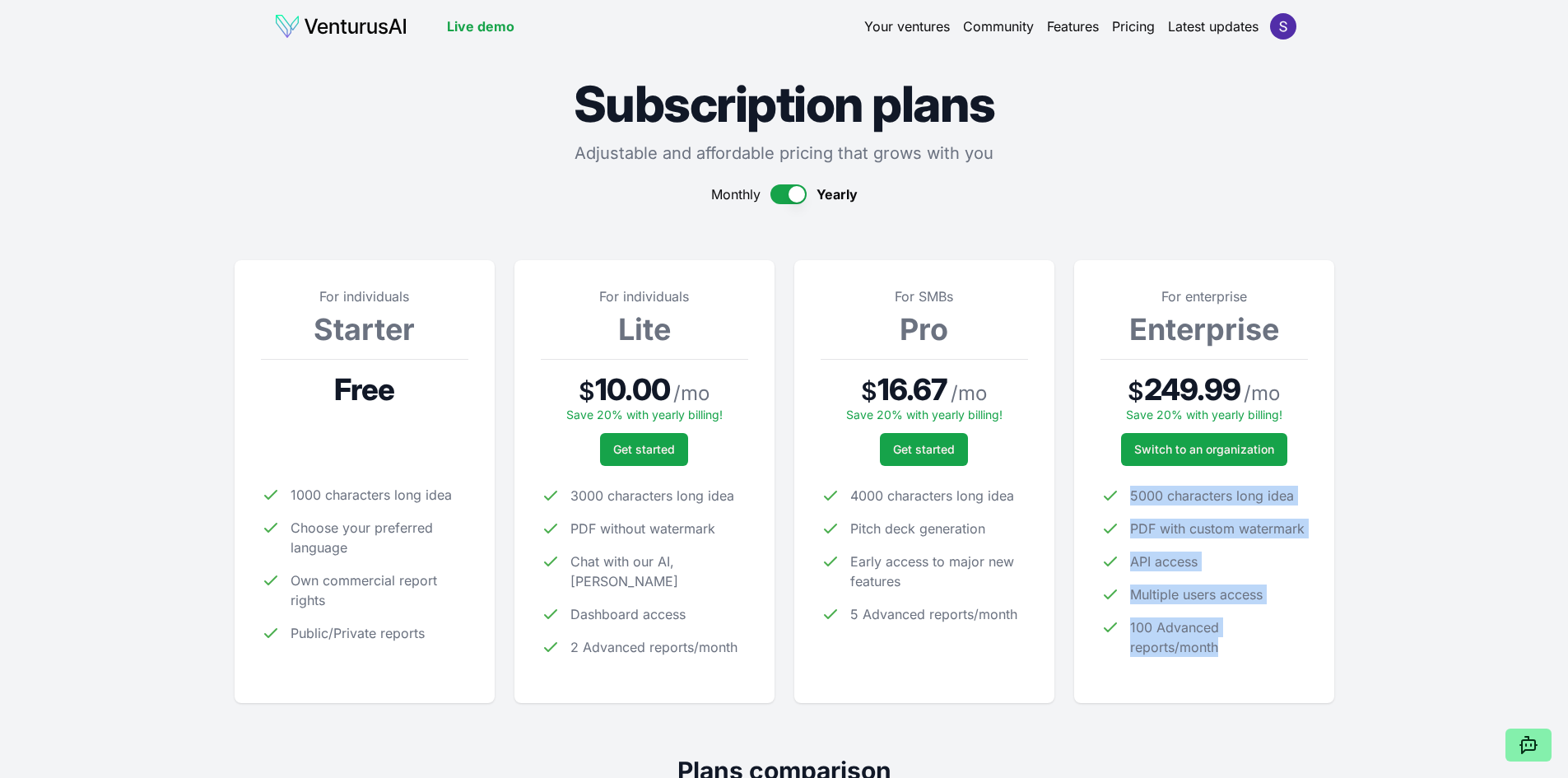
drag, startPoint x: 1199, startPoint y: 567, endPoint x: 1262, endPoint y: 647, distance: 101.8
click at [1262, 647] on div "For enterprise Enterprise $ 249.99 / mo Save 20% with yearly billing! Switch to…" at bounding box center [1204, 481] width 207 height 390
click at [1262, 648] on span "100 Advanced reports/month" at bounding box center [1219, 638] width 178 height 39
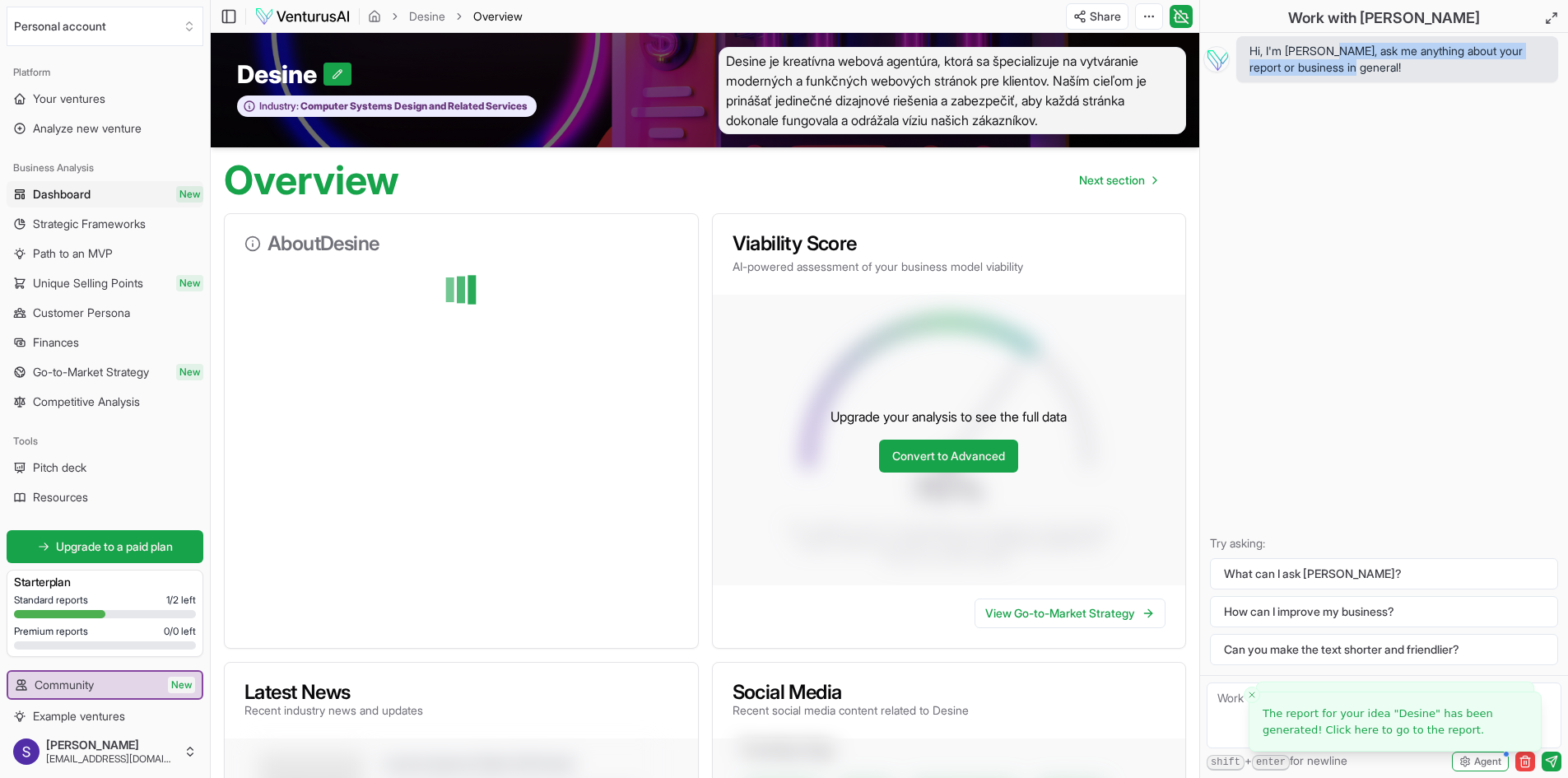
drag, startPoint x: 1329, startPoint y: 54, endPoint x: 1388, endPoint y: 63, distance: 59.7
click at [1388, 63] on span "Hi, I'm [PERSON_NAME], ask me anything about your report or business in general!" at bounding box center [1396, 58] width 295 height 33
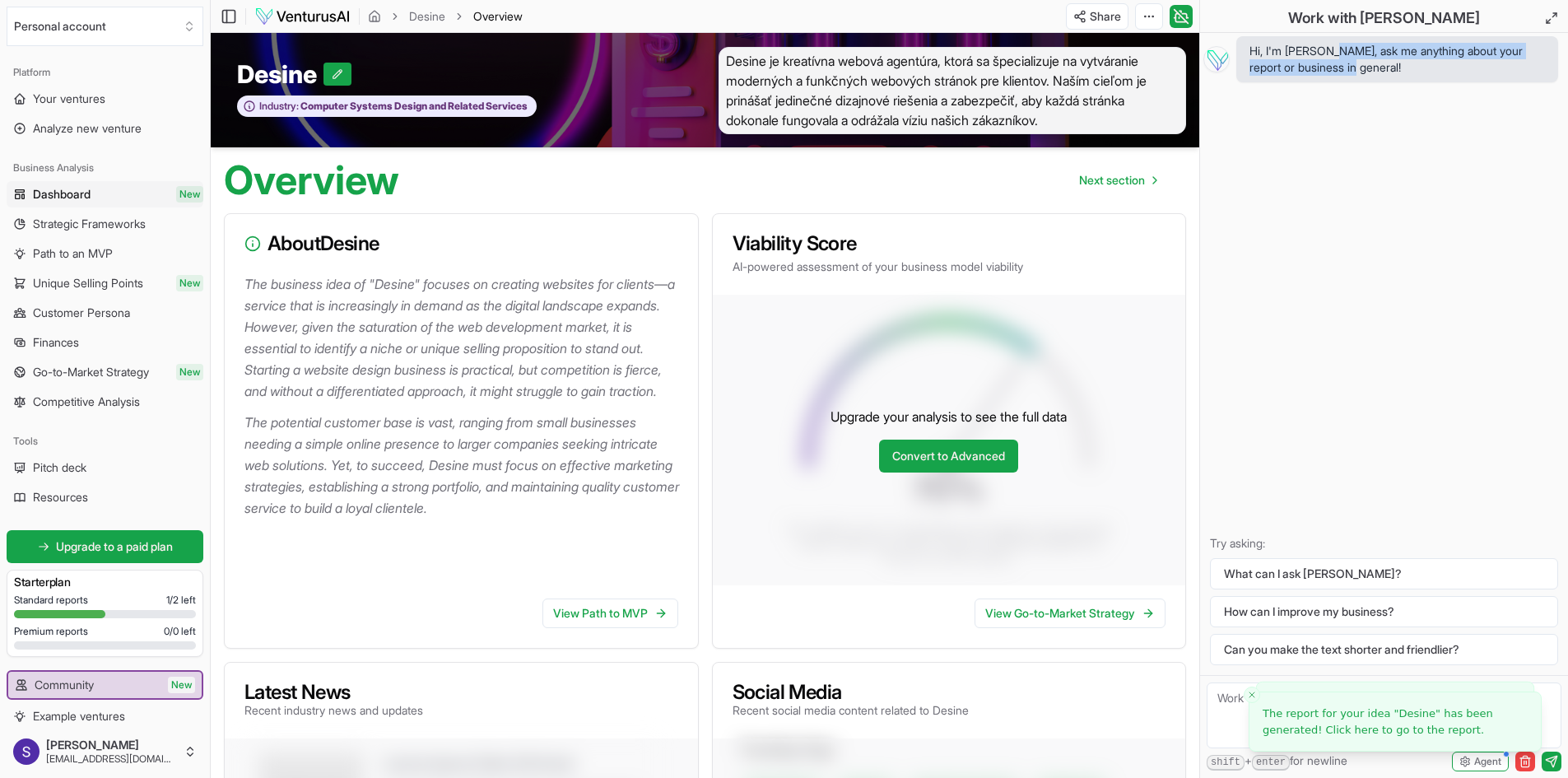
click at [1388, 63] on span "Hi, I'm [PERSON_NAME], ask me anything about your report or business in general!" at bounding box center [1396, 58] width 295 height 33
drag, startPoint x: 1360, startPoint y: 69, endPoint x: 1399, endPoint y: 81, distance: 40.8
click at [1398, 81] on span "Hi, I'm [PERSON_NAME], ask me anything about your report or business in general!" at bounding box center [1397, 59] width 322 height 46
click at [1399, 81] on span "Hi, I'm [PERSON_NAME], ask me anything about your report or business in general!" at bounding box center [1397, 59] width 322 height 46
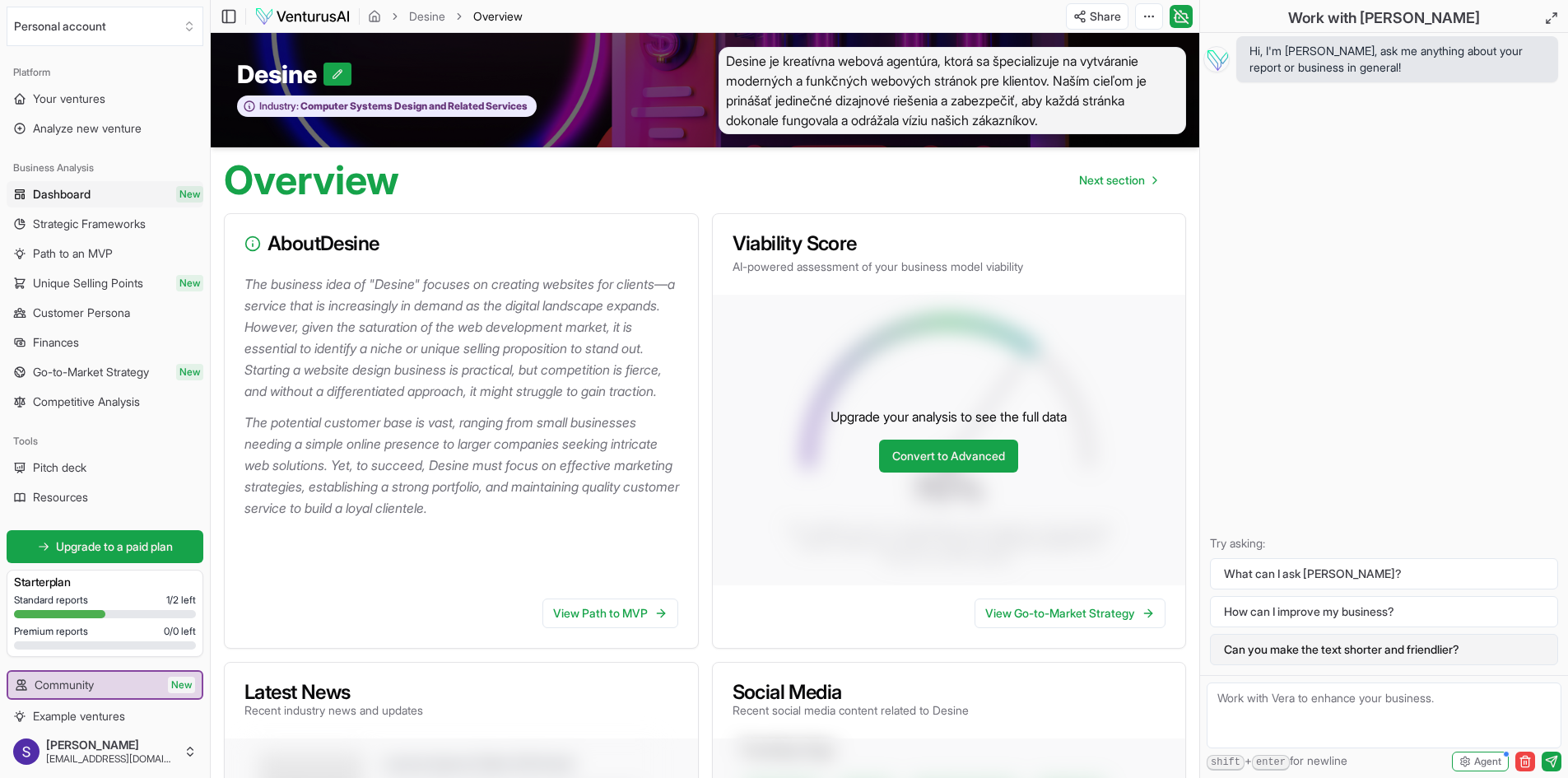
click at [1354, 650] on button "Can you make the text shorter and friendlier?" at bounding box center [1383, 650] width 348 height 32
click at [543, 605] on link "View Path to MVP" at bounding box center [611, 613] width 136 height 30
click at [1155, 11] on html "We value your privacy We use cookies to enhance your browsing experience, serve…" at bounding box center [784, 389] width 1568 height 778
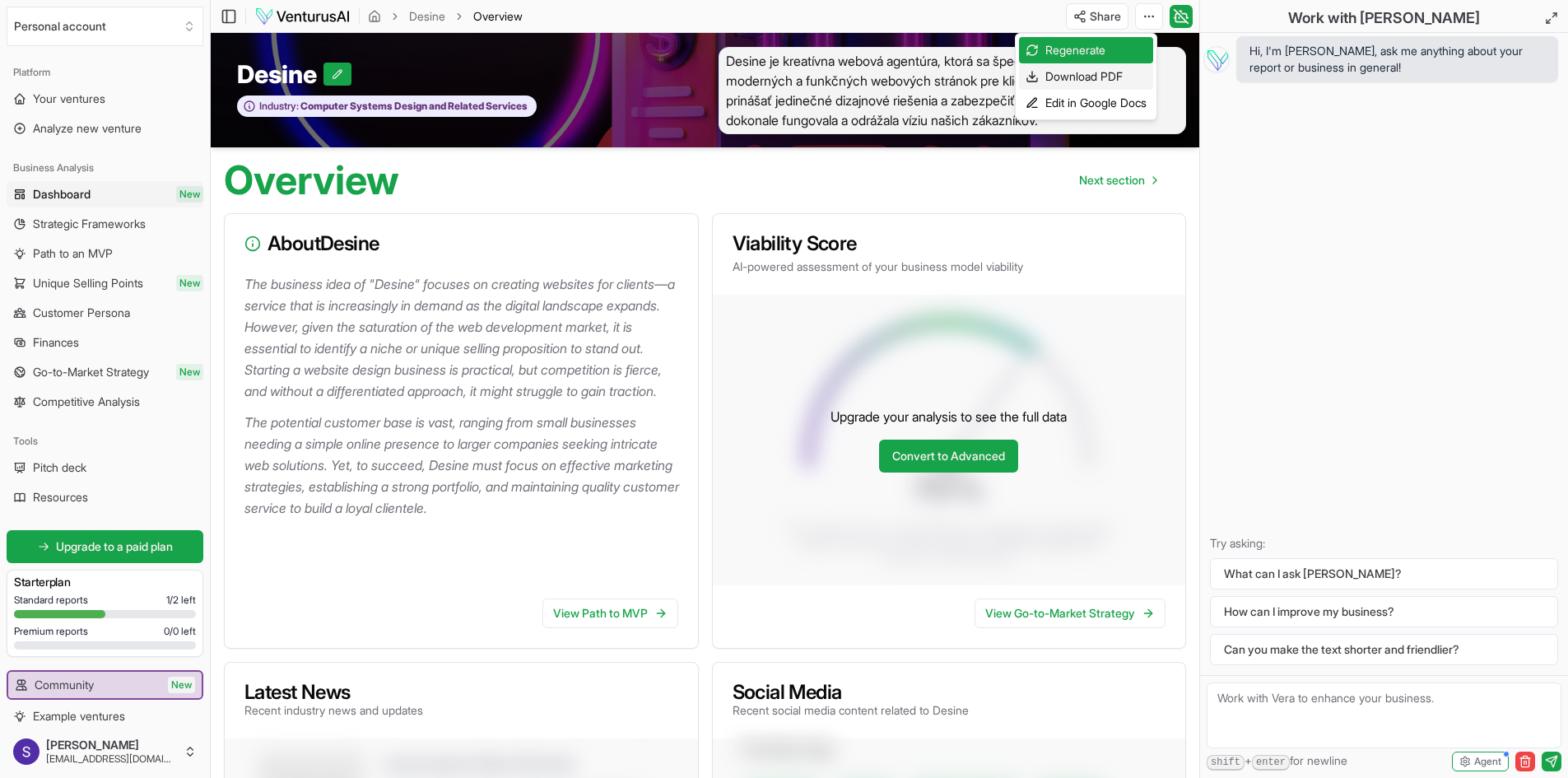
click at [1135, 82] on div "Download PDF" at bounding box center [1086, 76] width 134 height 27
